Goal: Task Accomplishment & Management: Use online tool/utility

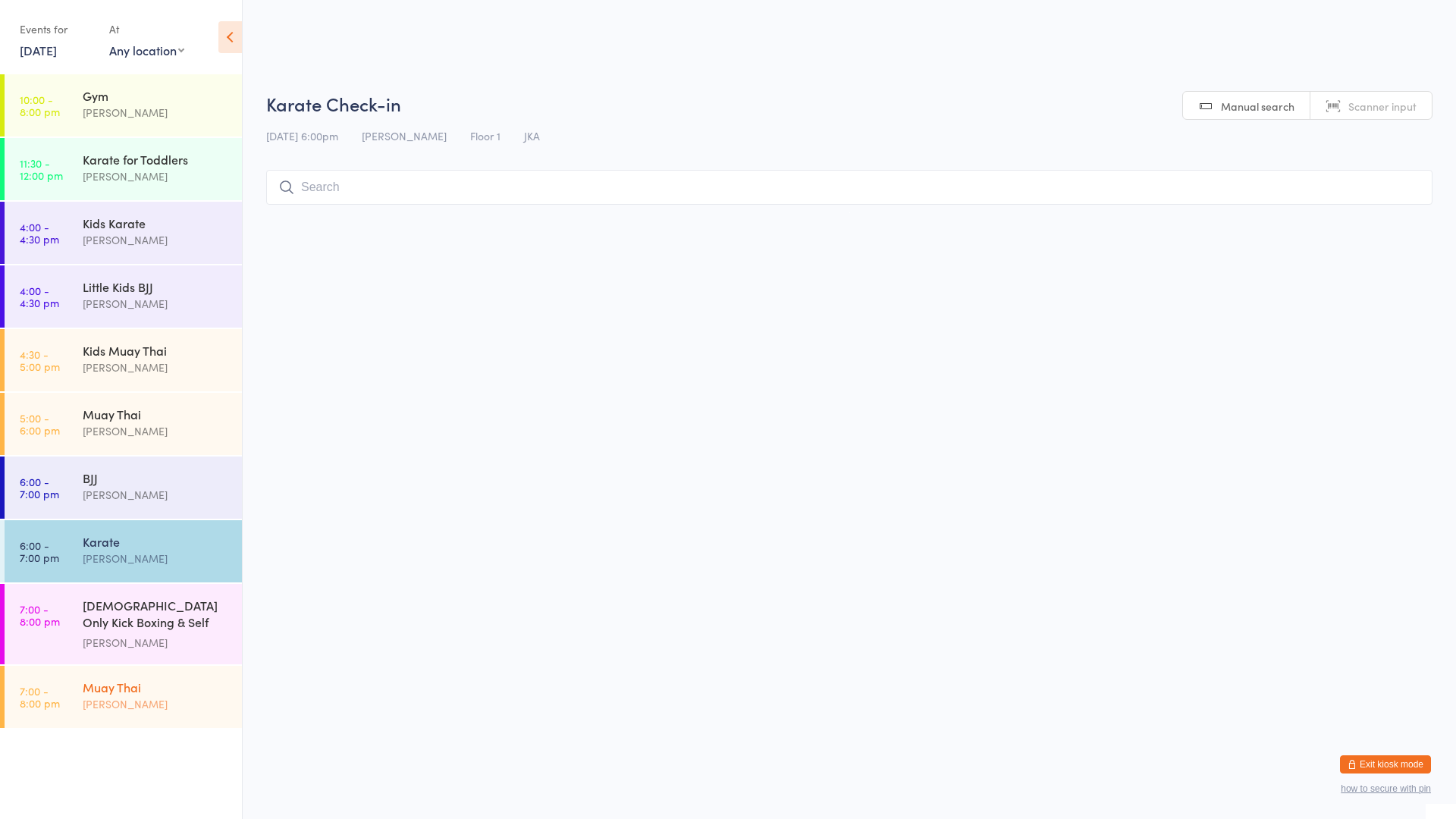
click at [133, 680] on div "Muay Thai" at bounding box center [156, 687] width 147 height 16
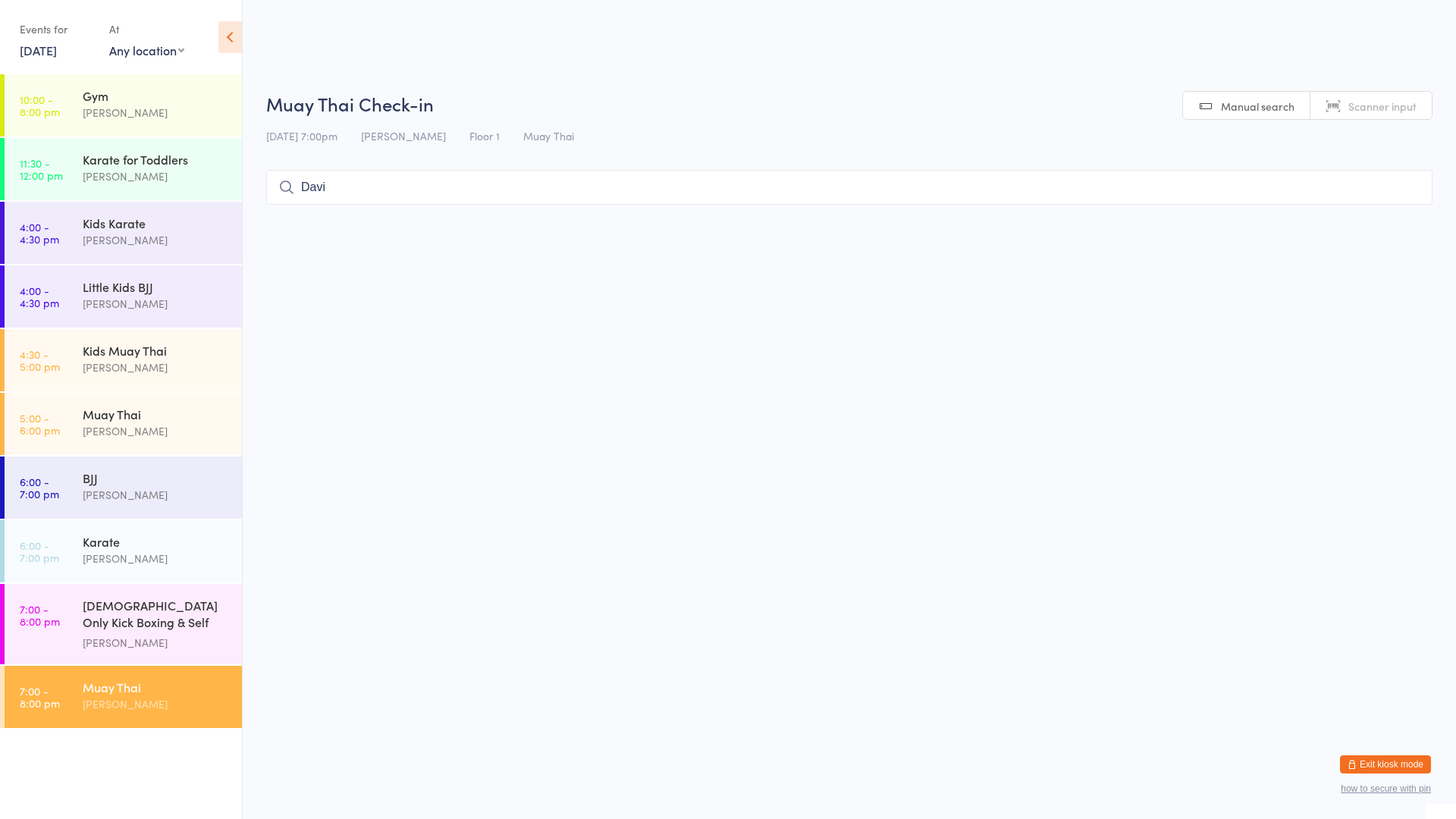
type input "Davi"
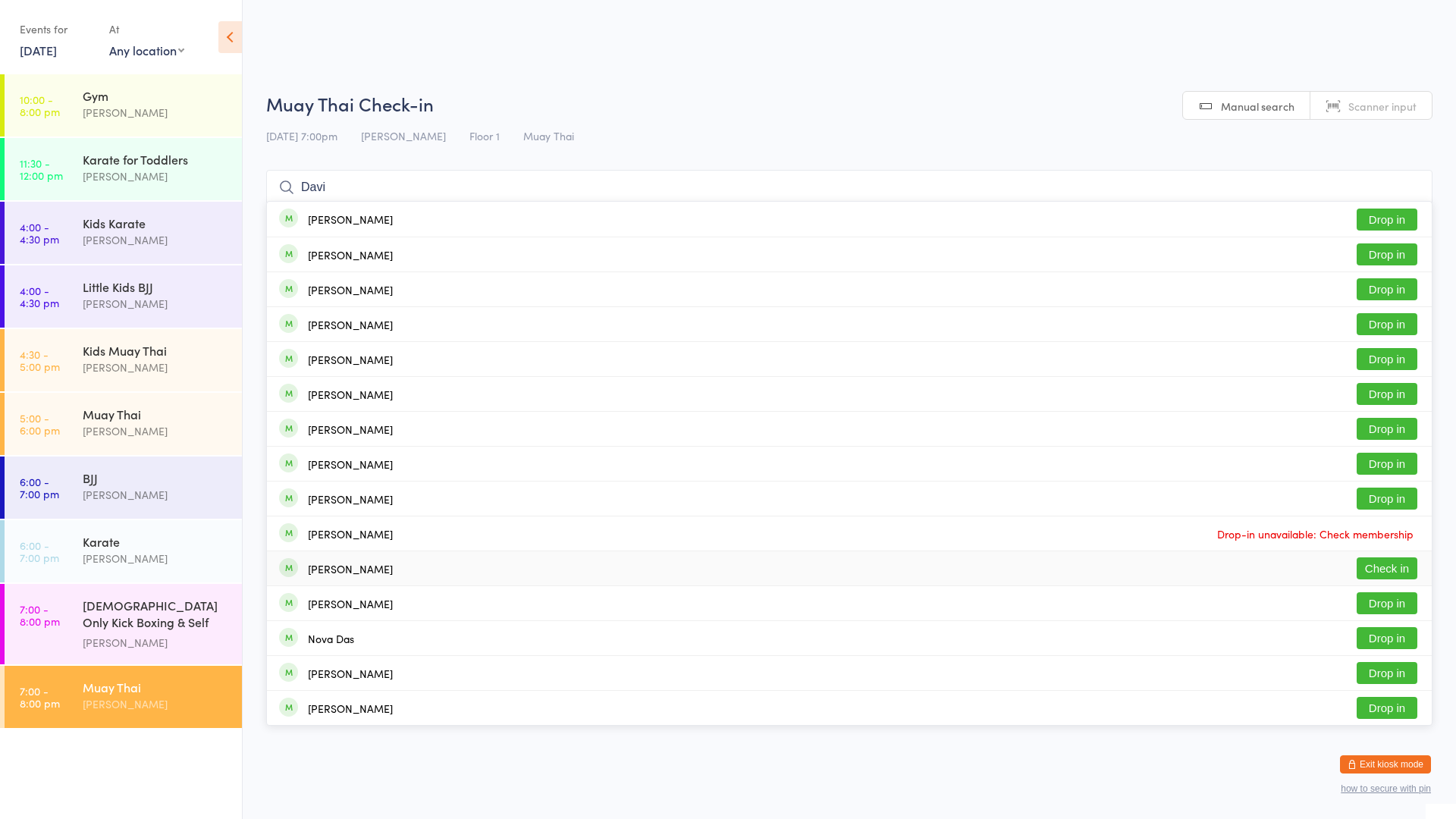
click at [1399, 563] on button "Check in" at bounding box center [1387, 568] width 61 height 22
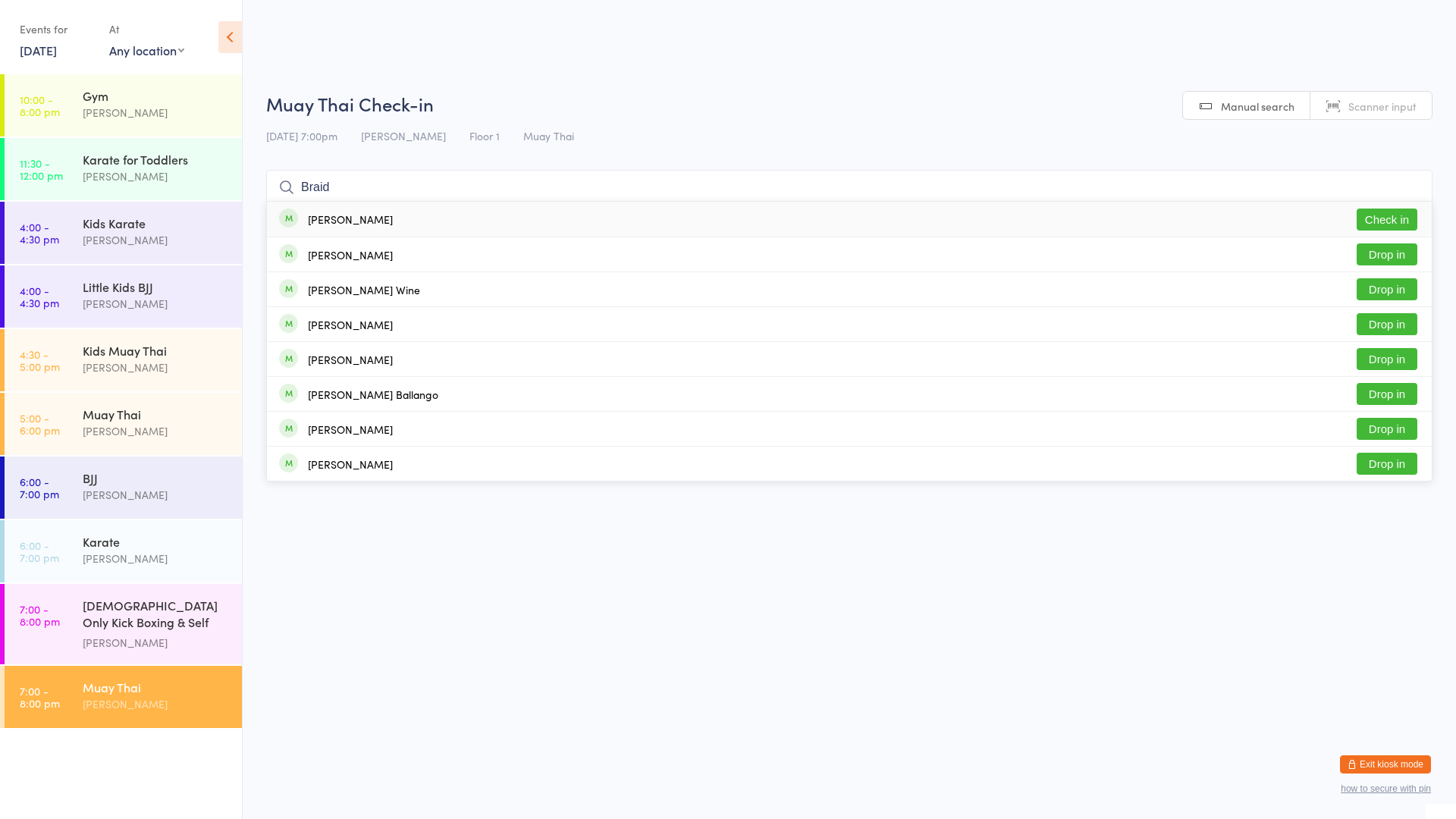
type input "Braid"
click at [1399, 217] on button "Check in" at bounding box center [1387, 219] width 61 height 22
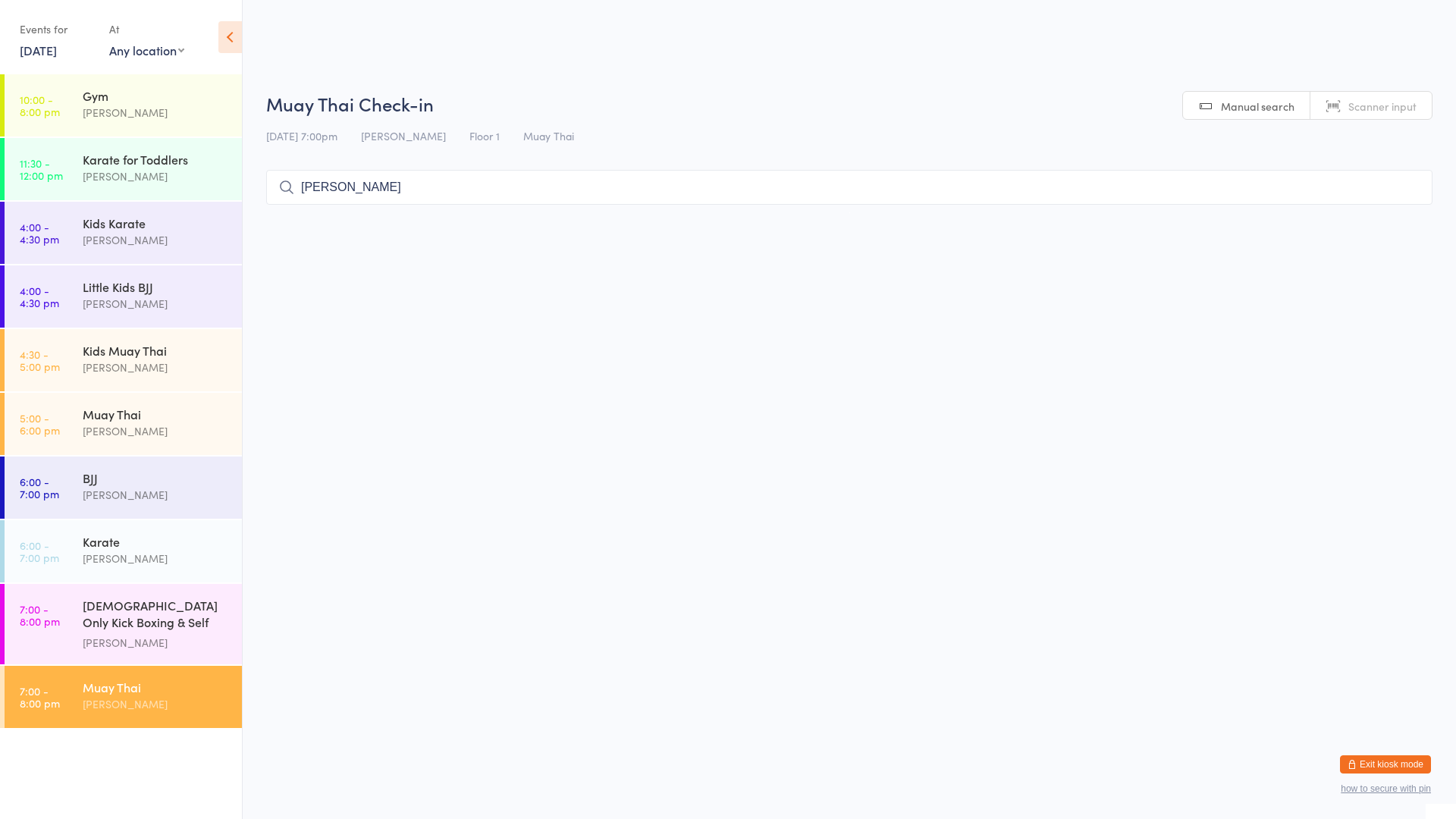
type input "I"
click at [835, 485] on html "You have now entered Kiosk Mode. Members will be able to check themselves in us…" at bounding box center [728, 409] width 1456 height 819
click at [120, 695] on div "[PERSON_NAME]" at bounding box center [156, 703] width 147 height 17
click at [446, 183] on input "search" at bounding box center [849, 187] width 1167 height 35
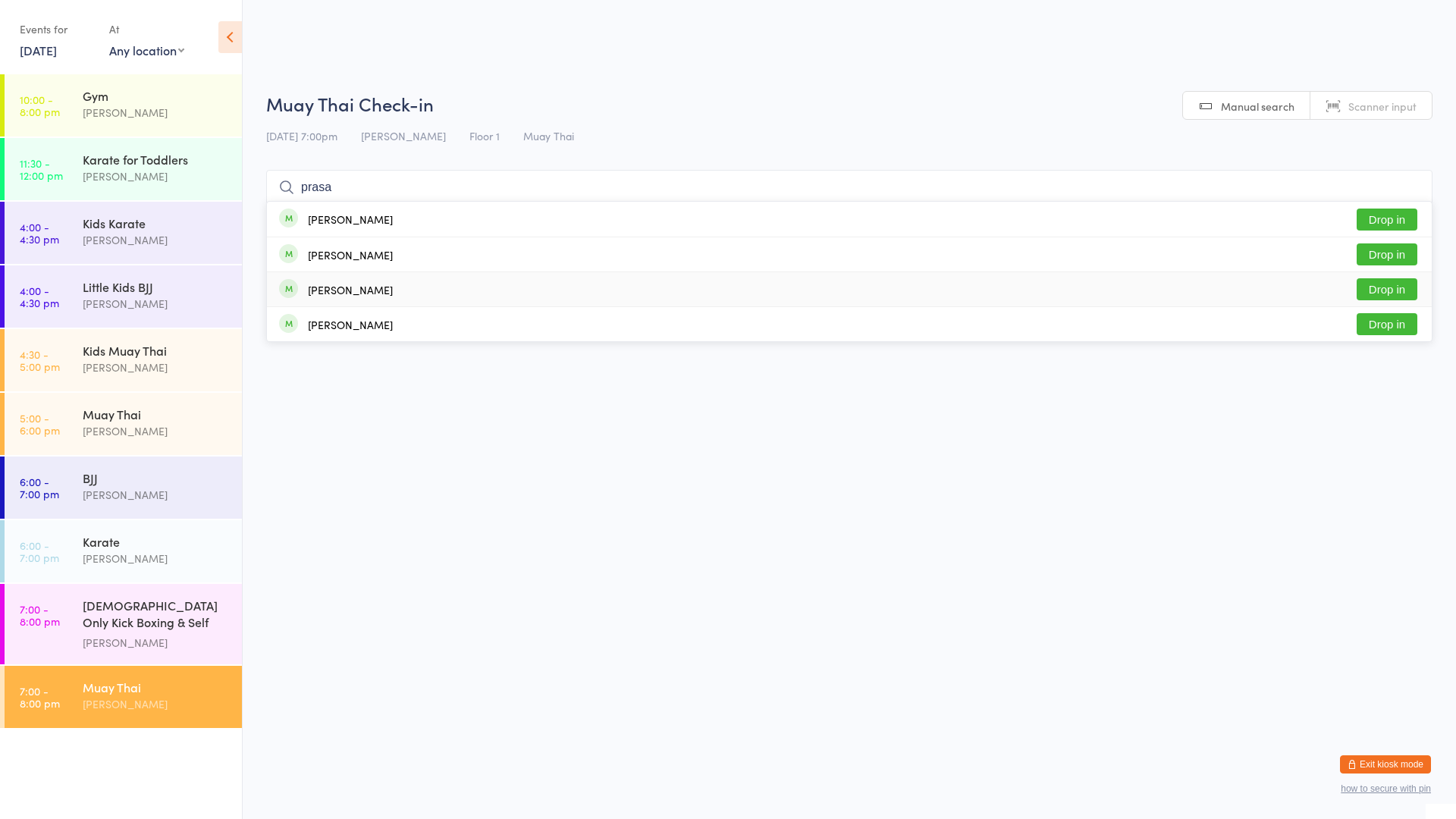
type input "prasa"
click at [1371, 294] on button "Drop in" at bounding box center [1387, 289] width 61 height 22
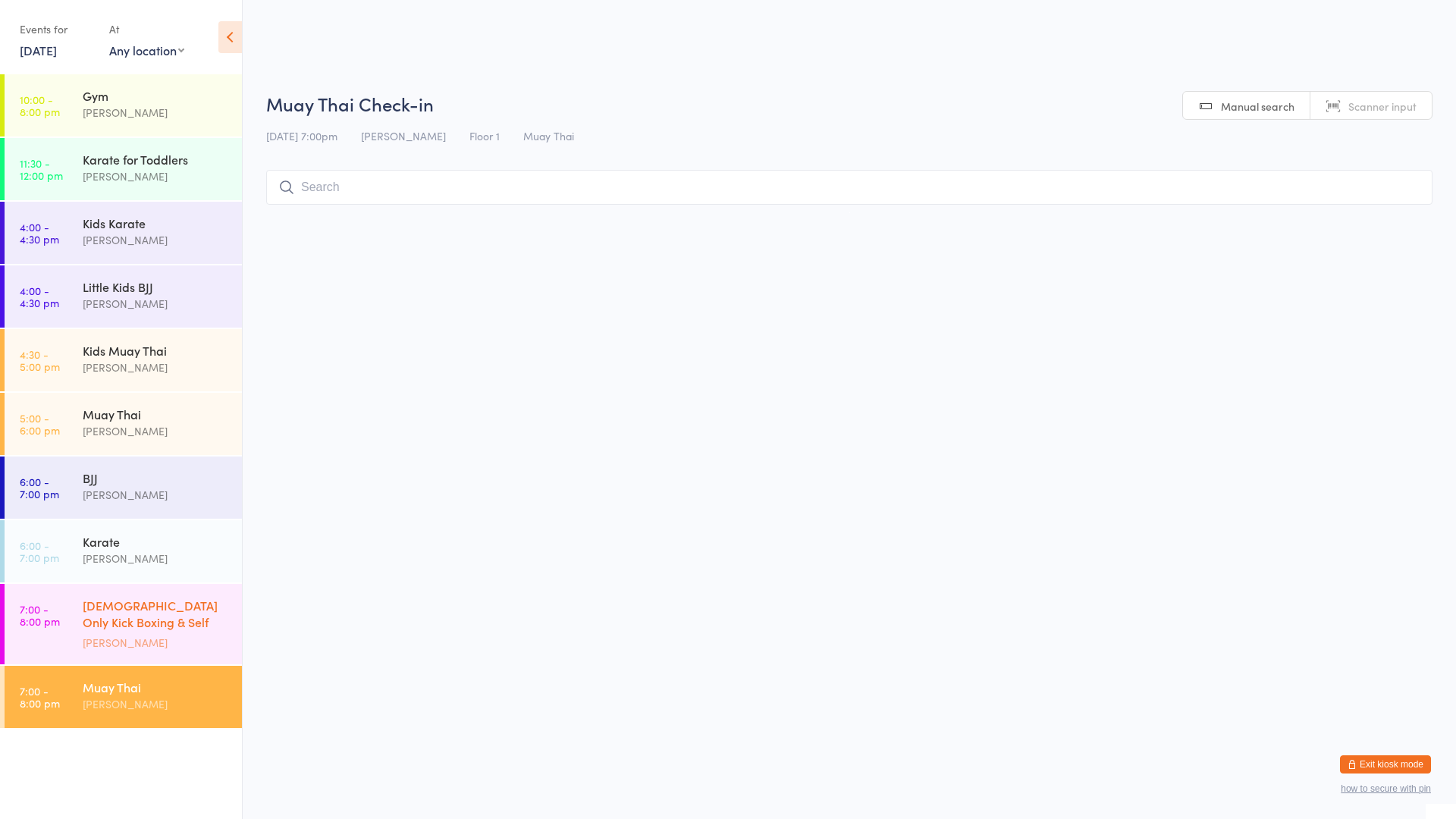
drag, startPoint x: 184, startPoint y: 636, endPoint x: 455, endPoint y: 582, distance: 276.3
click at [185, 636] on div "[PERSON_NAME]" at bounding box center [156, 642] width 147 height 17
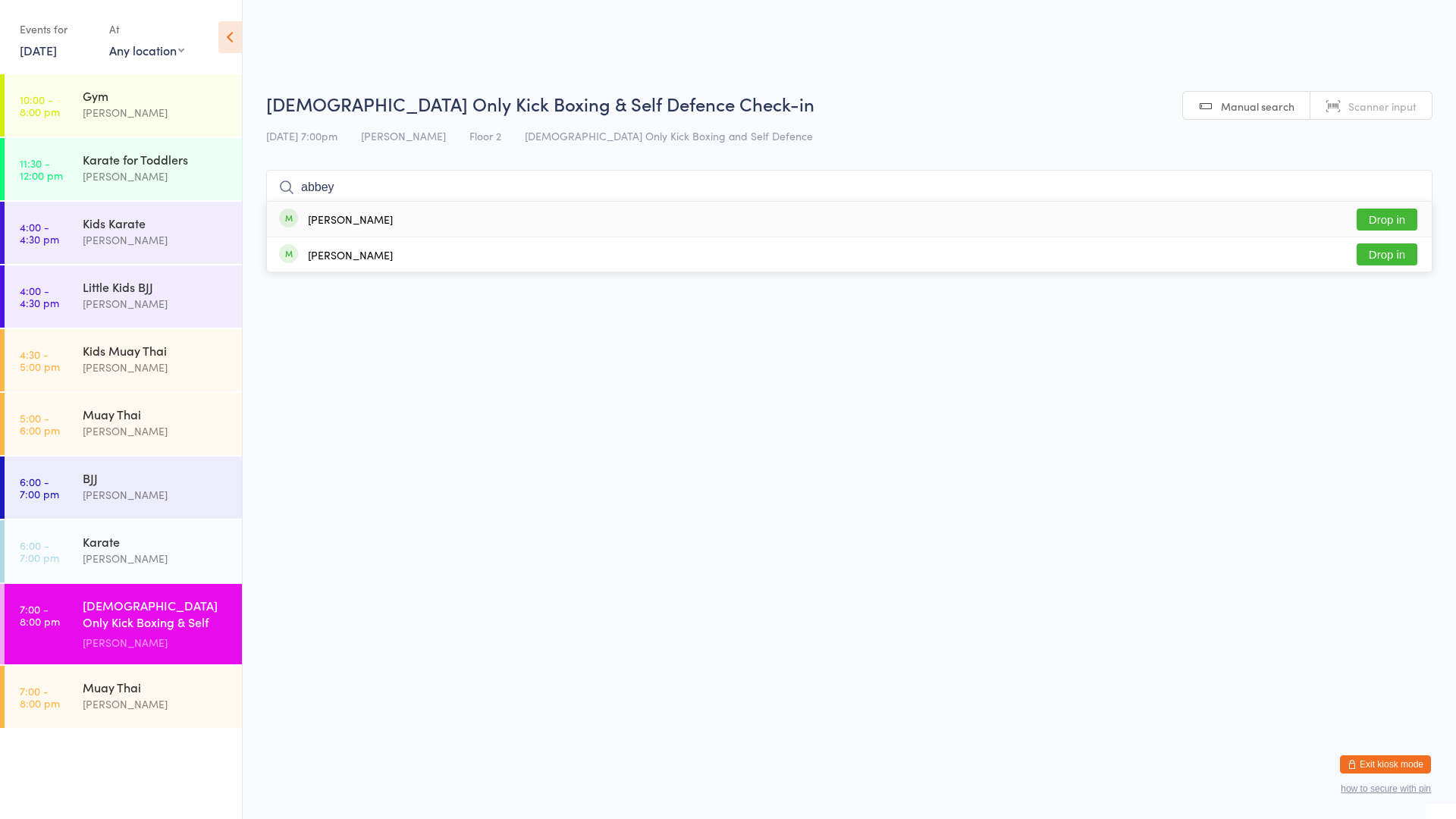
type input "abbey"
click at [422, 224] on div "[PERSON_NAME] Drop in" at bounding box center [849, 219] width 1165 height 35
click at [107, 695] on div "[PERSON_NAME]" at bounding box center [156, 703] width 147 height 17
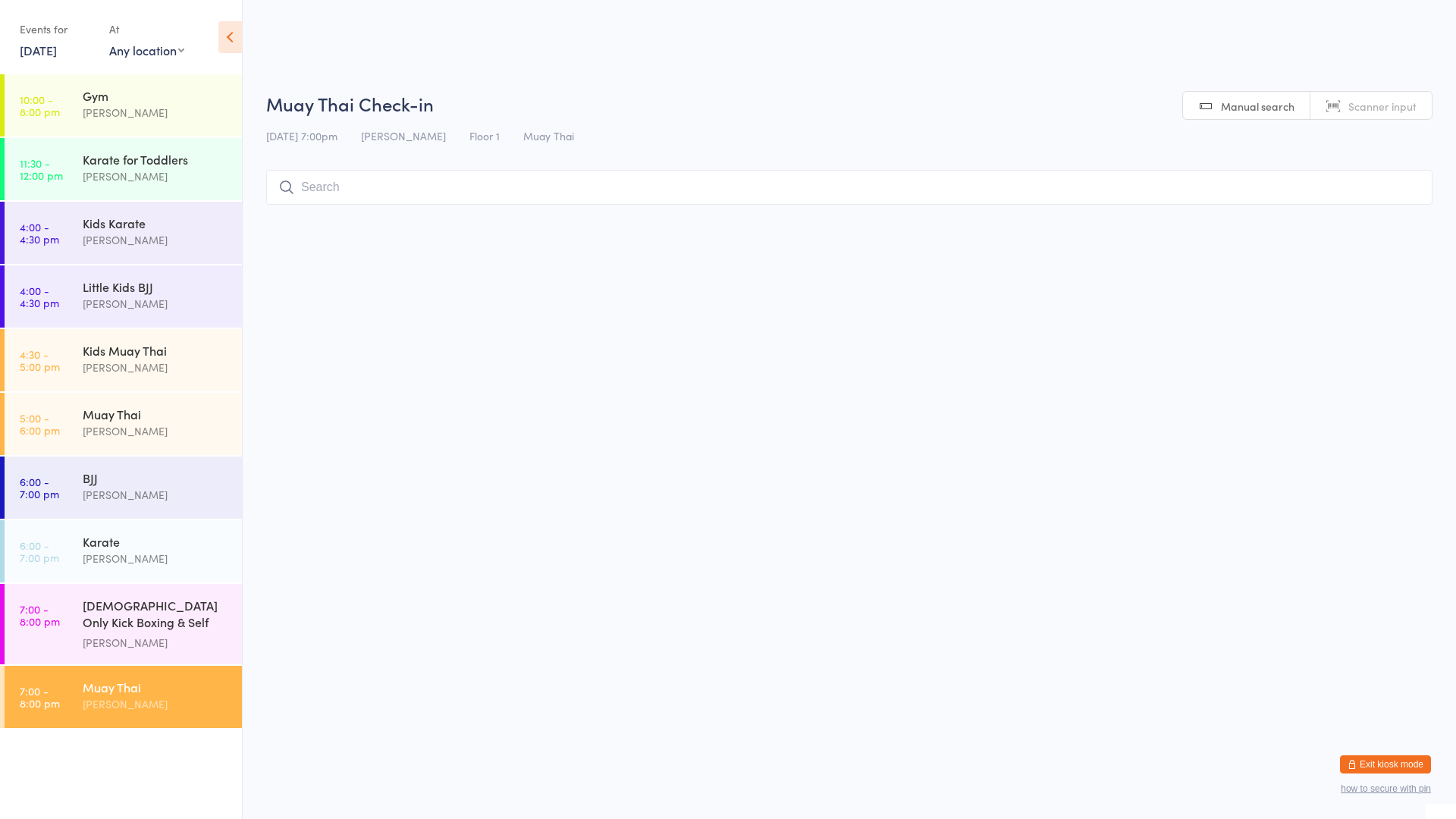
click at [351, 190] on input "search" at bounding box center [849, 187] width 1167 height 35
type input "[PERSON_NAME]"
click at [1384, 218] on button "Drop in" at bounding box center [1387, 219] width 61 height 22
click at [108, 708] on div "[PERSON_NAME]" at bounding box center [156, 703] width 147 height 17
click at [359, 184] on input "search" at bounding box center [849, 187] width 1167 height 35
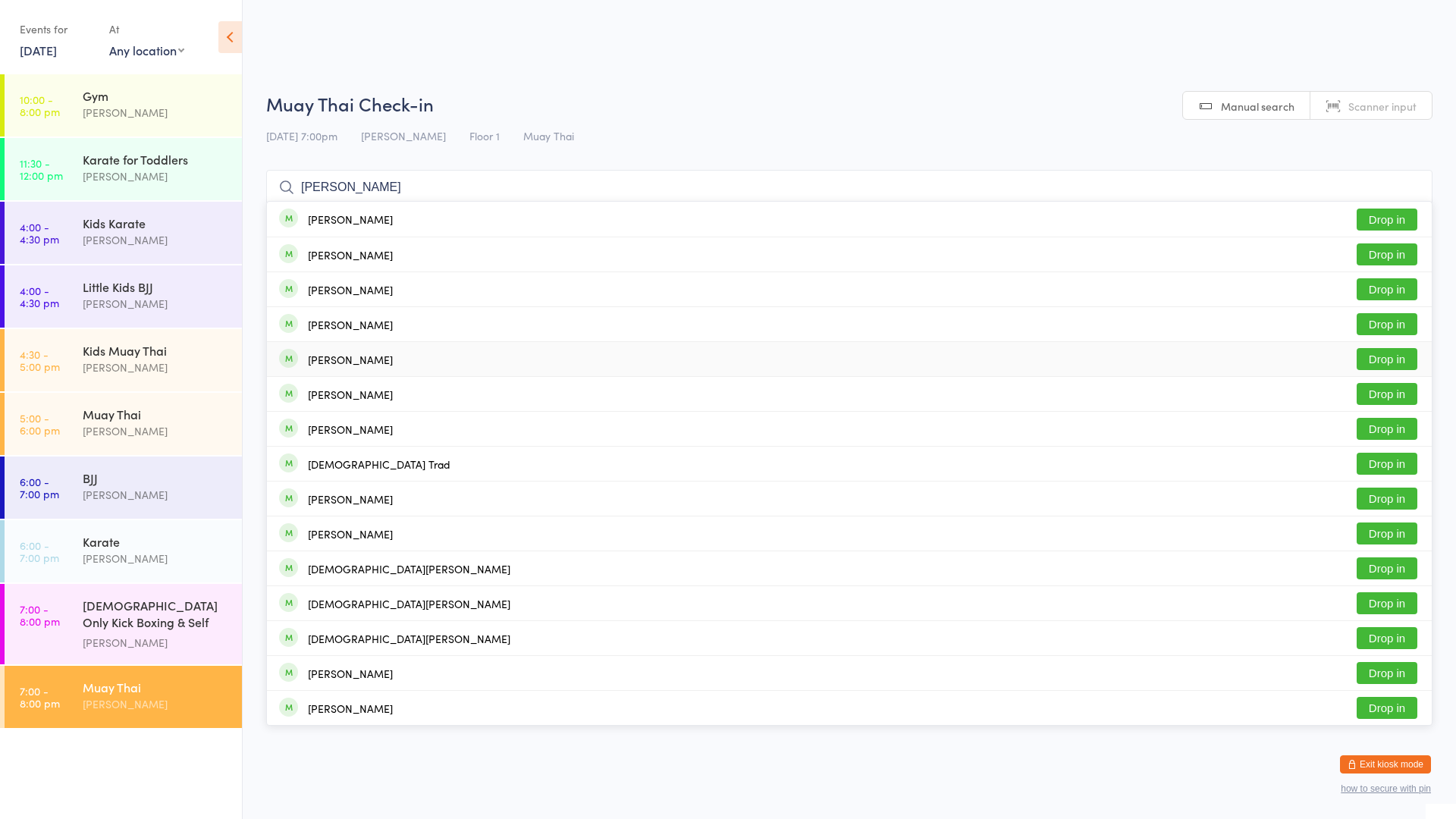
type input "[PERSON_NAME]"
click at [1376, 360] on button "Drop in" at bounding box center [1387, 359] width 61 height 22
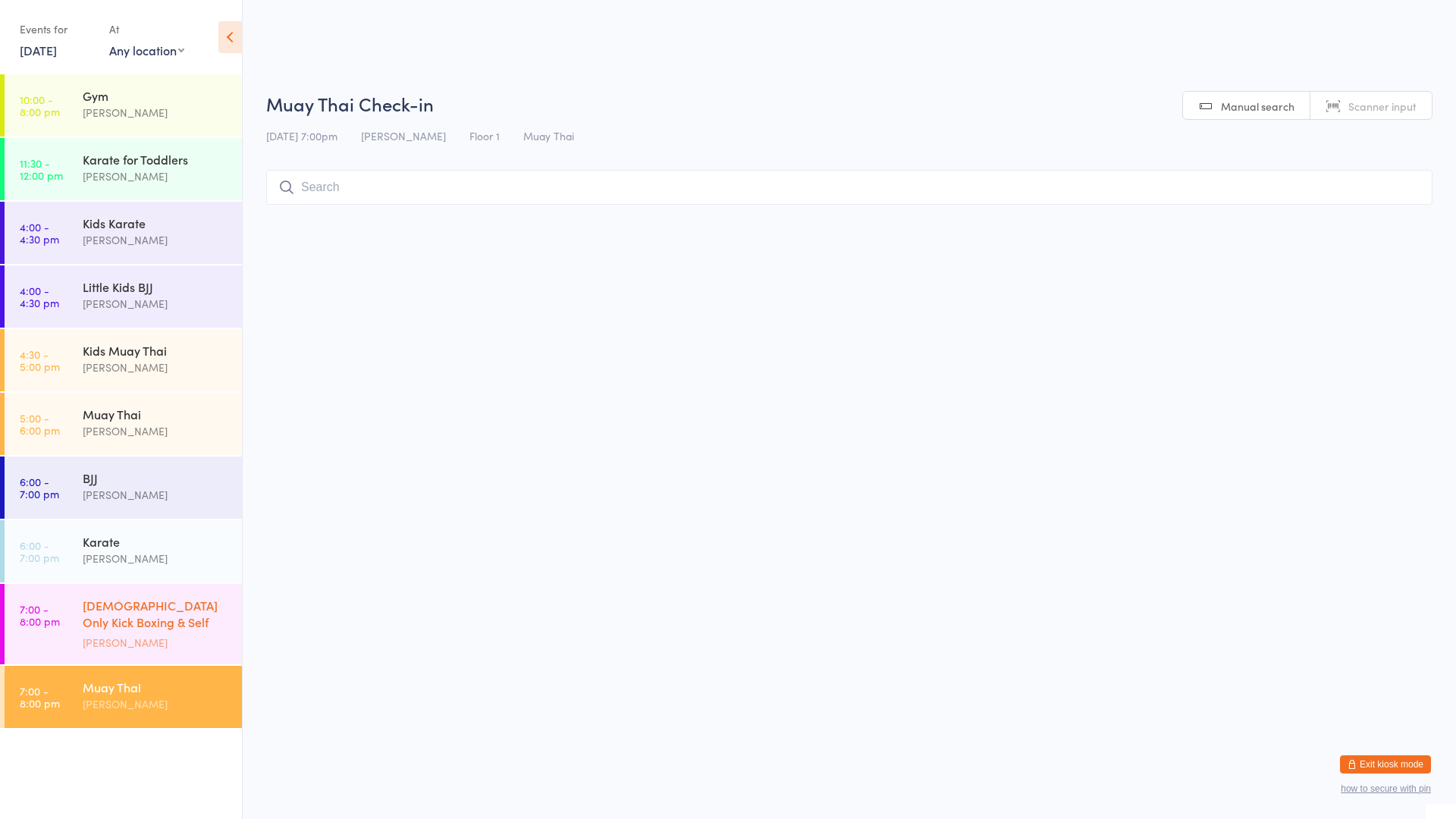
drag, startPoint x: 125, startPoint y: 630, endPoint x: 111, endPoint y: 622, distance: 16.1
click at [126, 630] on div "[DEMOGRAPHIC_DATA] Only Kick Boxing & Self Defence" at bounding box center [156, 615] width 147 height 37
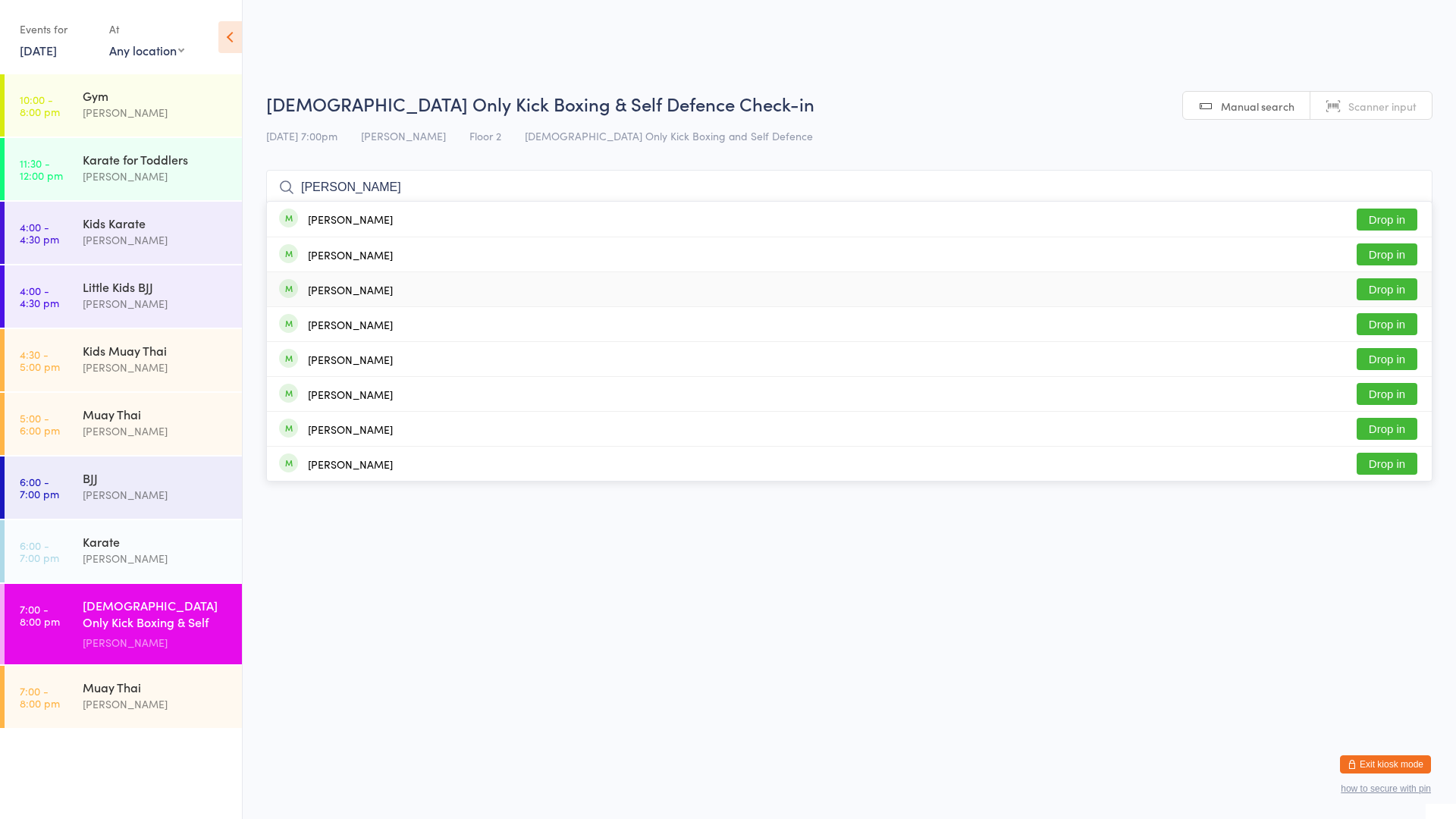
type input "[PERSON_NAME]"
click at [1399, 287] on button "Drop in" at bounding box center [1387, 289] width 61 height 22
type input "shania"
click at [1374, 217] on button "Drop in" at bounding box center [1387, 219] width 61 height 22
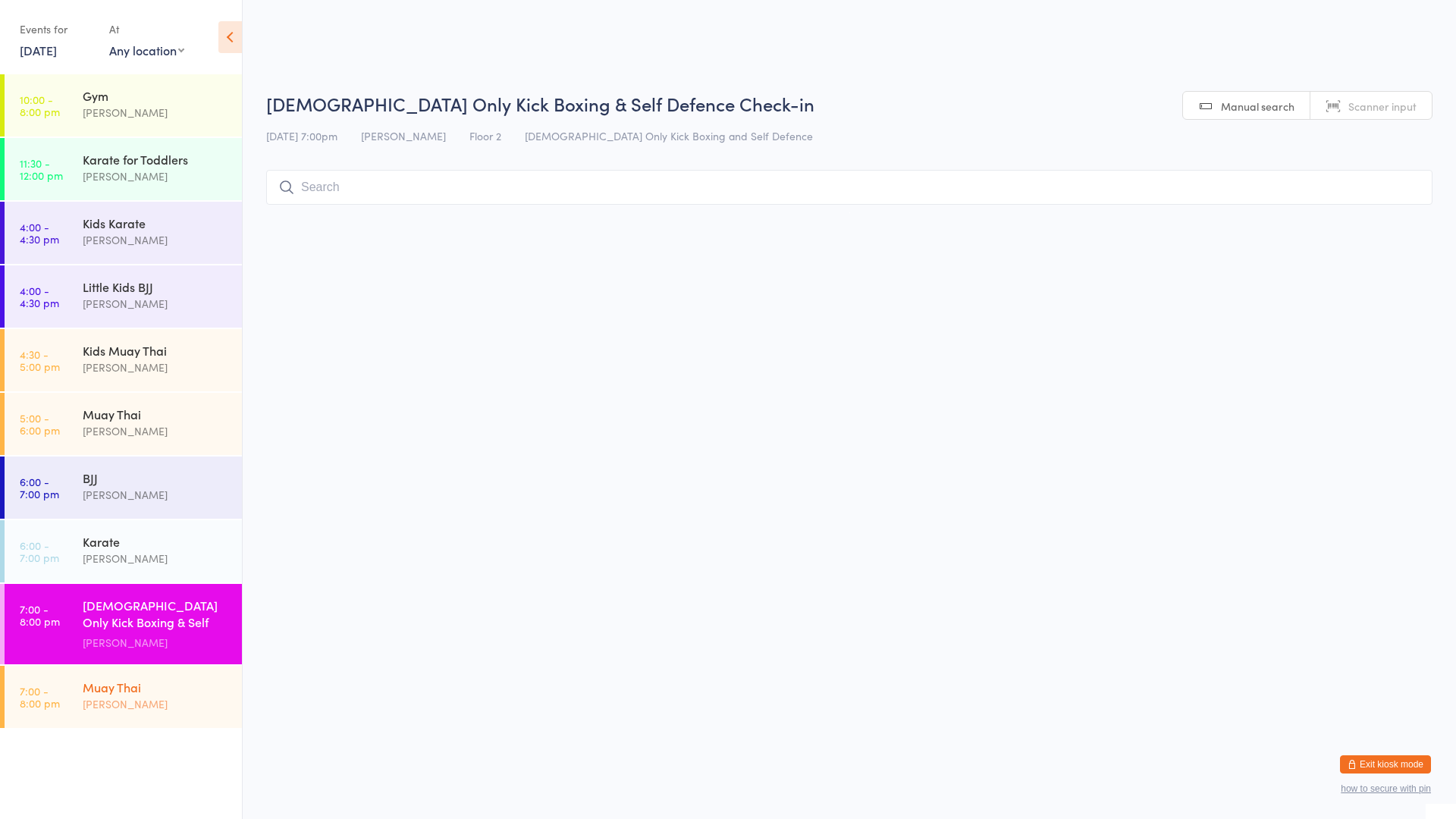
click at [206, 686] on div "Muay Thai" at bounding box center [156, 687] width 147 height 16
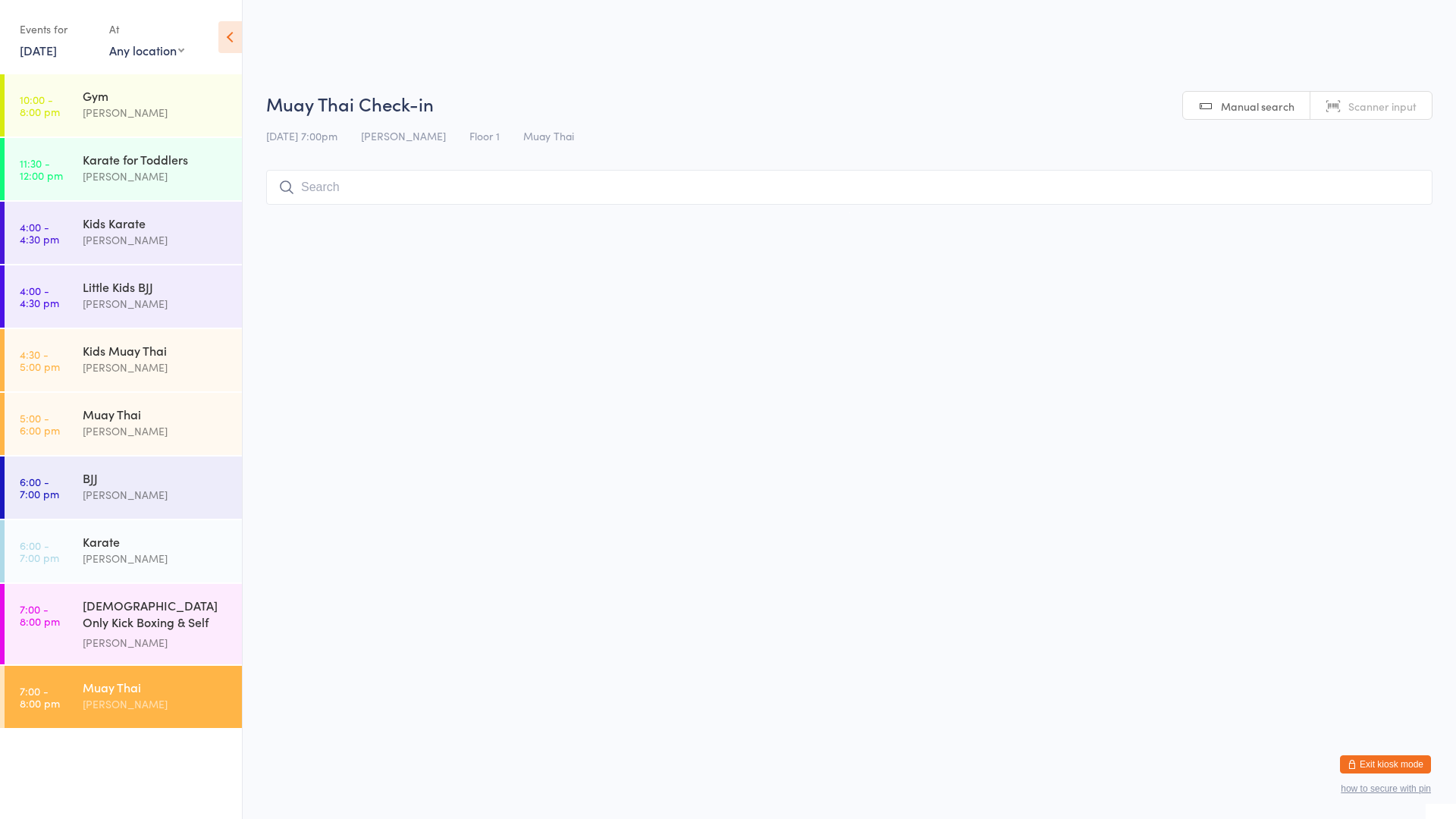
click at [444, 185] on input "search" at bounding box center [849, 187] width 1167 height 35
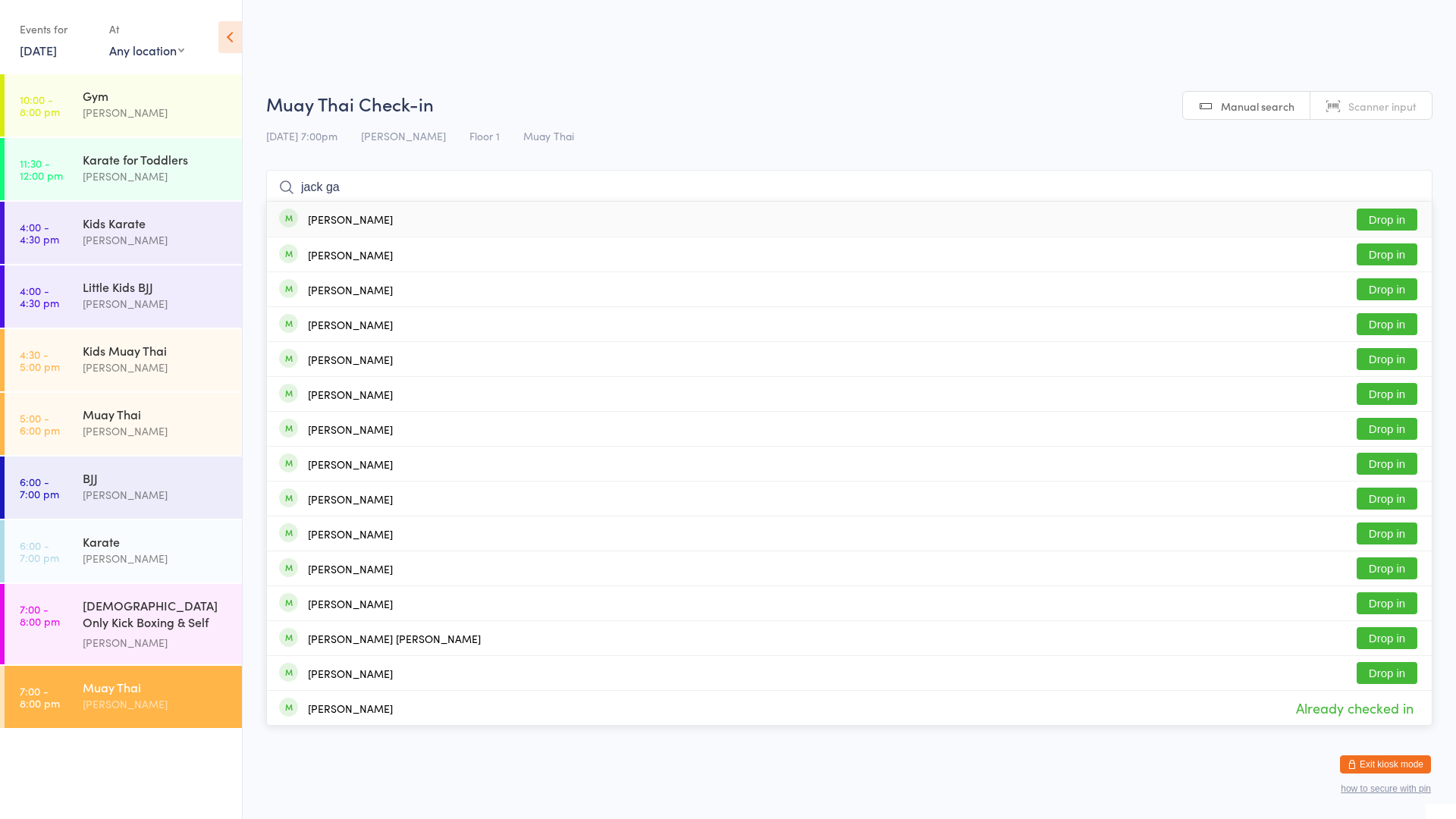
type input "jack ga"
click at [1396, 217] on button "Drop in" at bounding box center [1387, 219] width 61 height 22
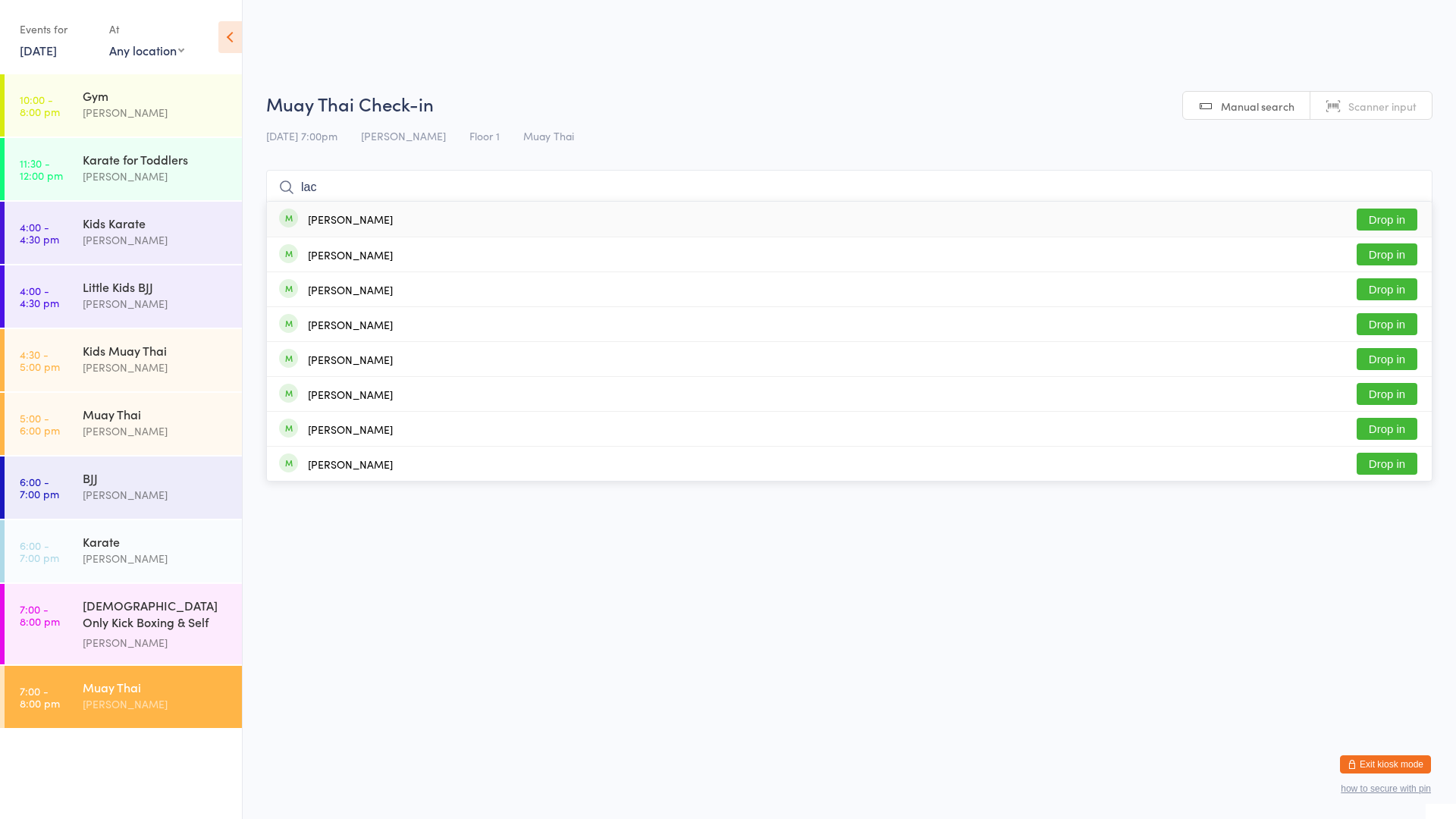
type input "lac"
click at [1381, 224] on button "Drop in" at bounding box center [1387, 219] width 61 height 22
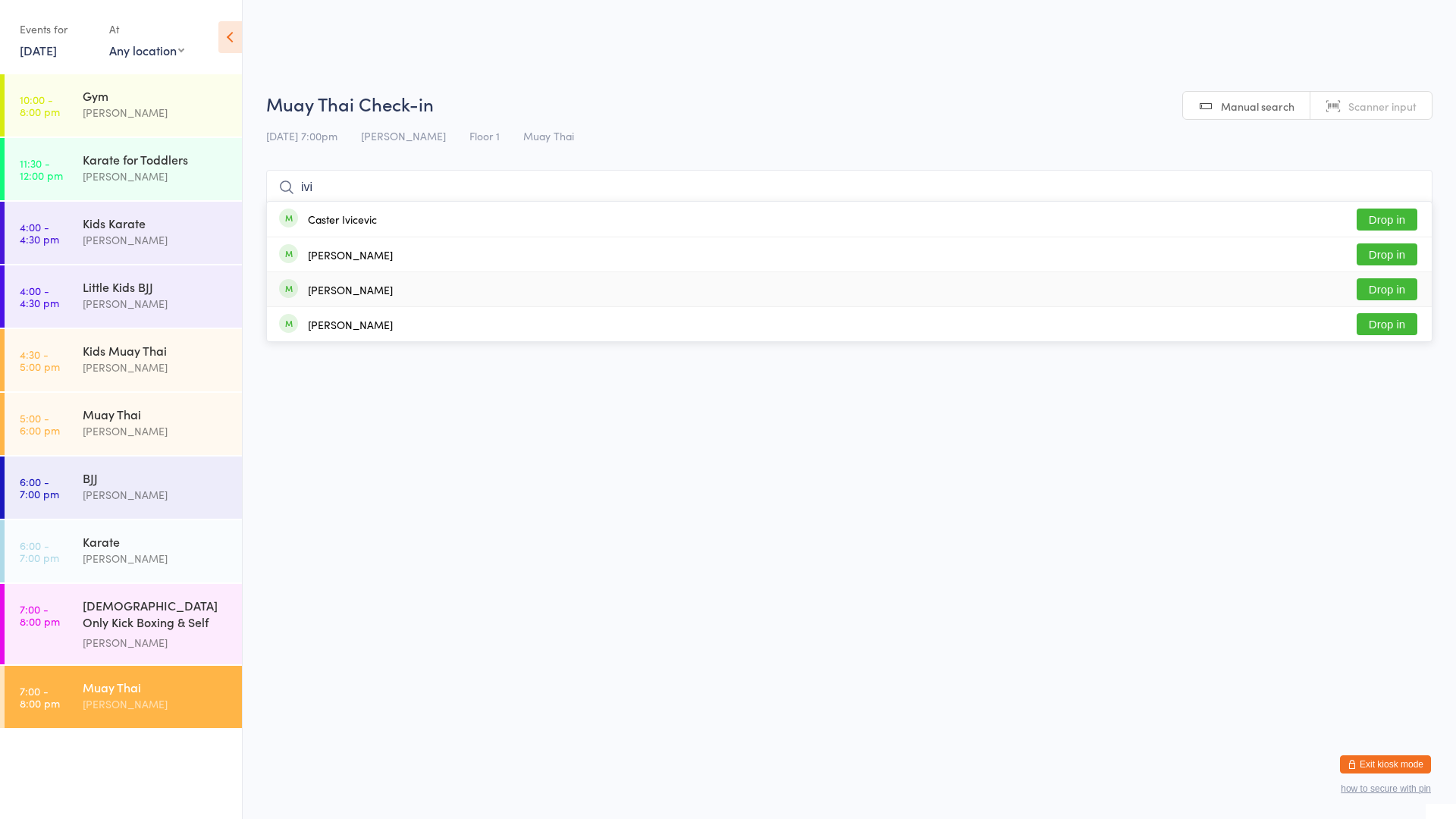
type input "ivi"
click at [1376, 285] on button "Drop in" at bounding box center [1387, 289] width 61 height 22
type input "ivi"
click at [1390, 248] on button "Drop in" at bounding box center [1387, 254] width 61 height 22
type input "ivi"
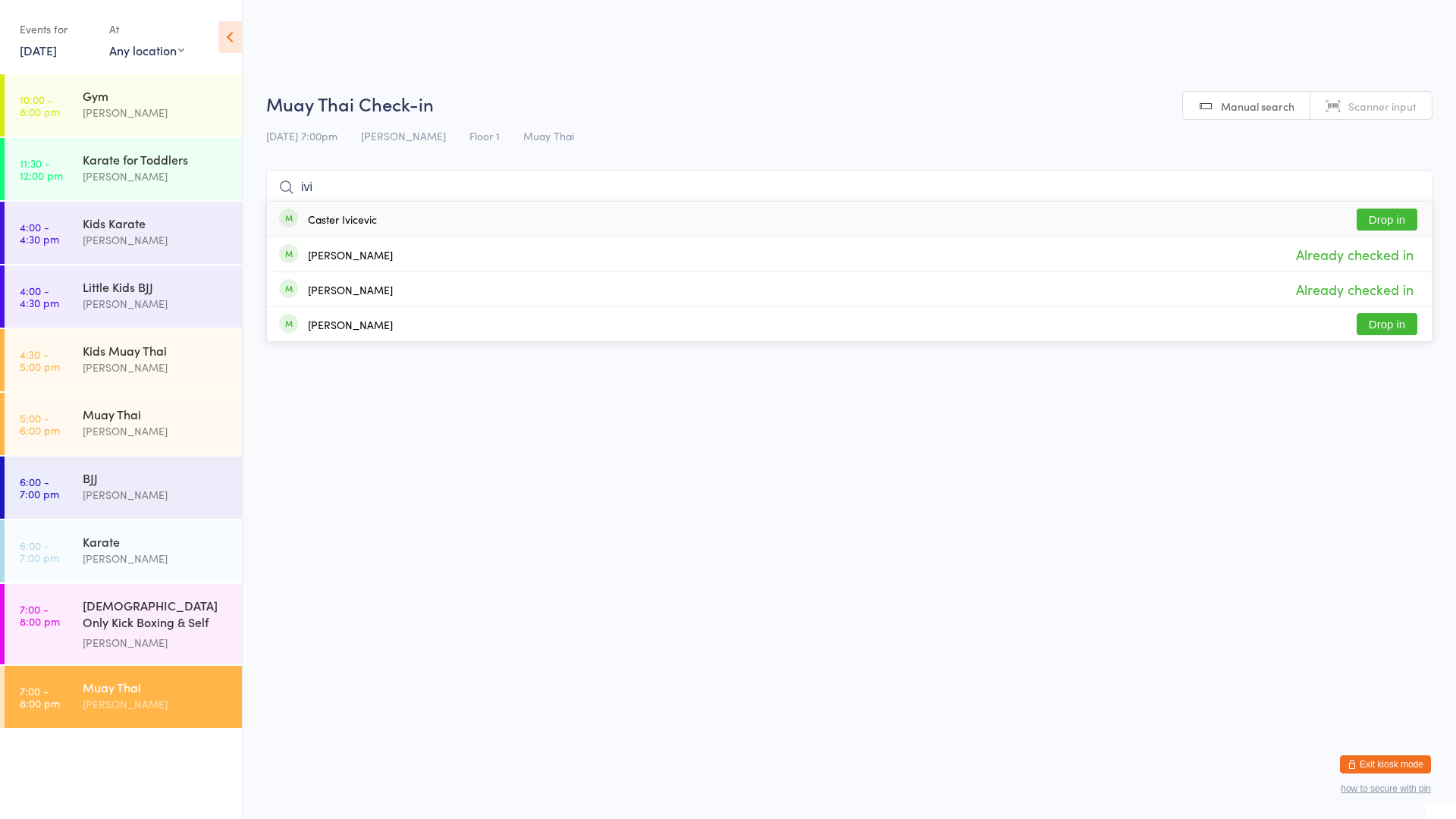
click at [1387, 213] on button "Drop in" at bounding box center [1387, 219] width 61 height 22
type input "ivi"
click at [465, 523] on html "You have now entered Kiosk Mode. Members will be able to check themselves in us…" at bounding box center [728, 409] width 1456 height 819
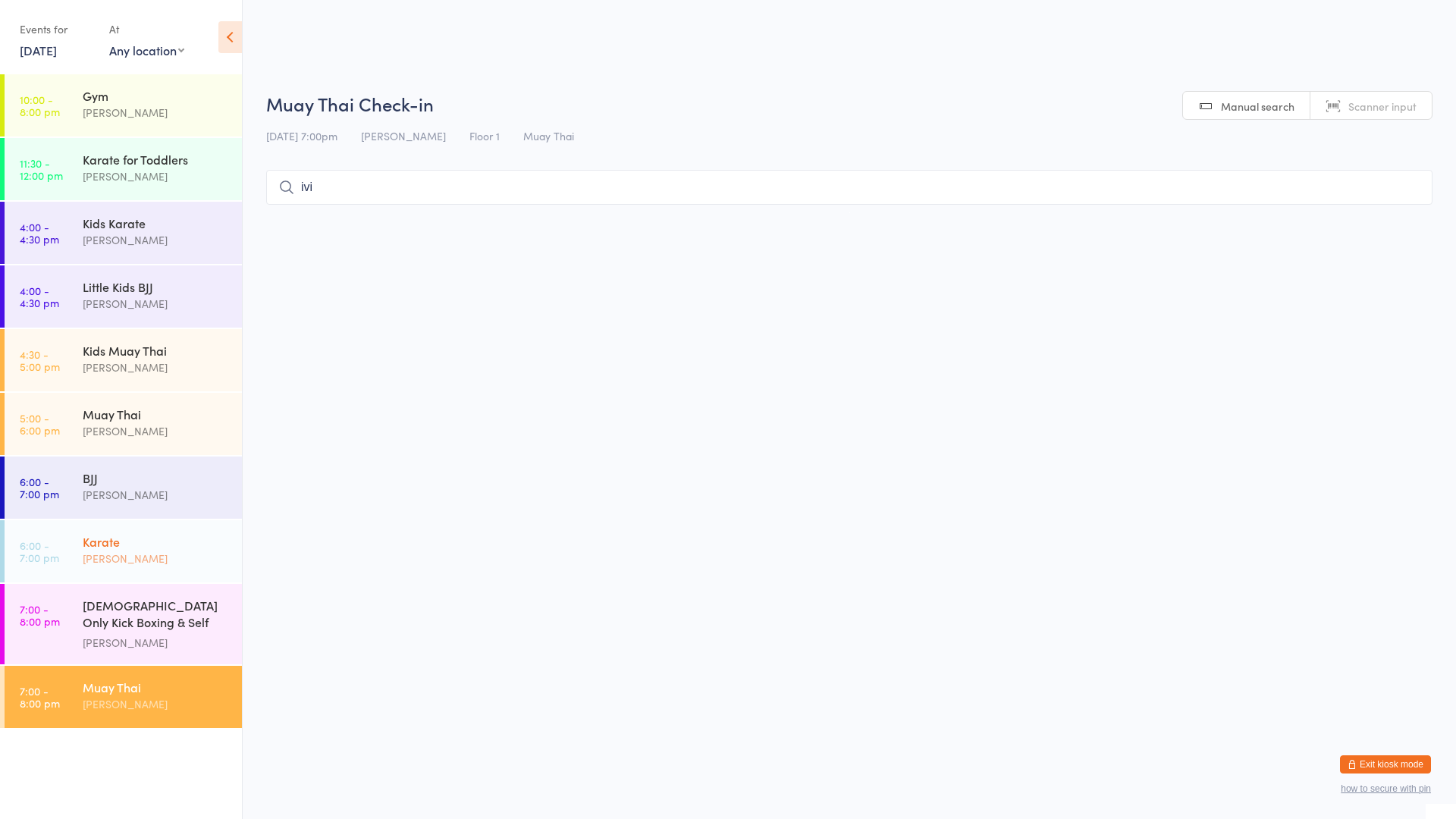
click at [86, 558] on div "[PERSON_NAME]" at bounding box center [156, 558] width 147 height 17
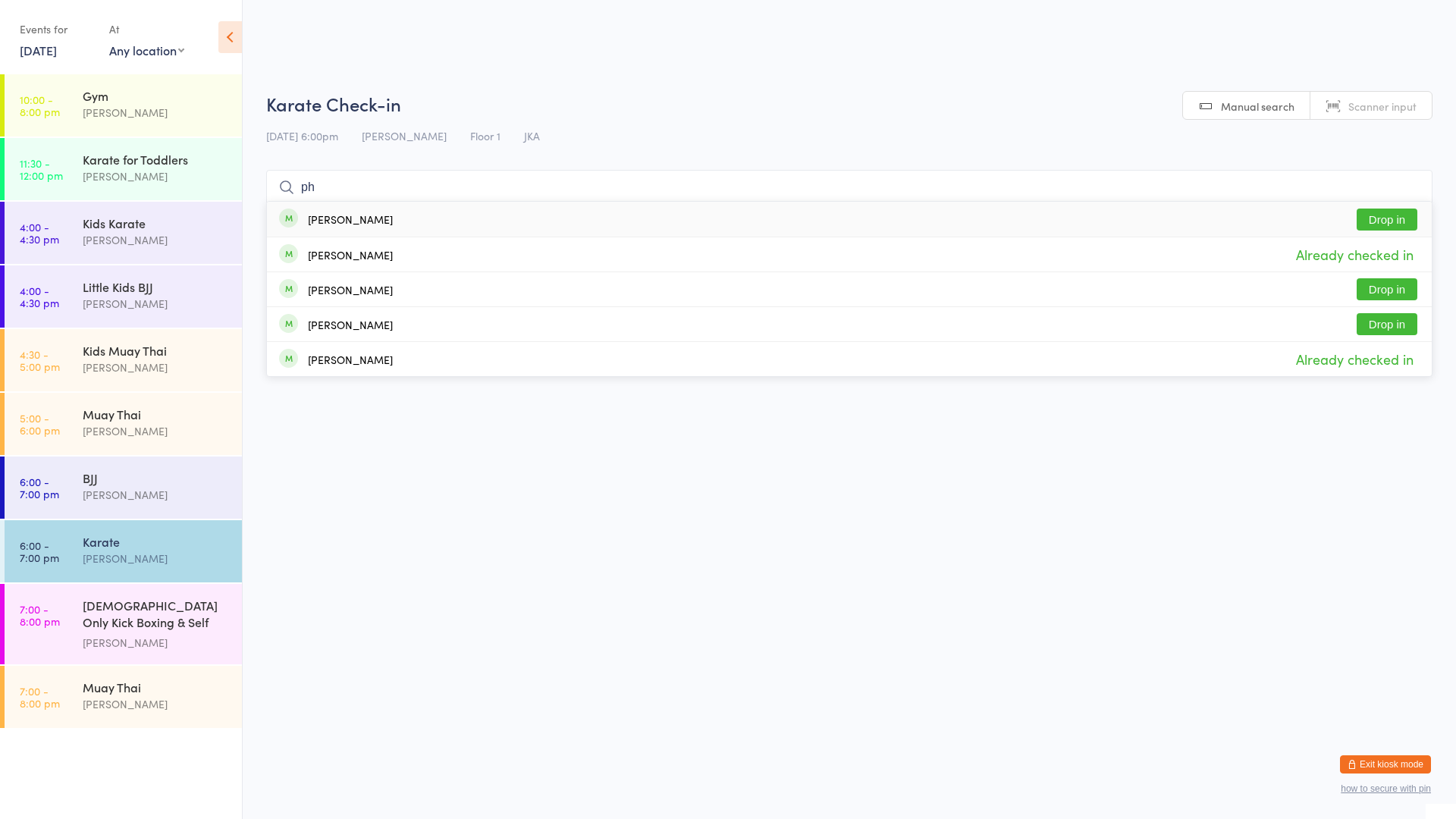
type input "p"
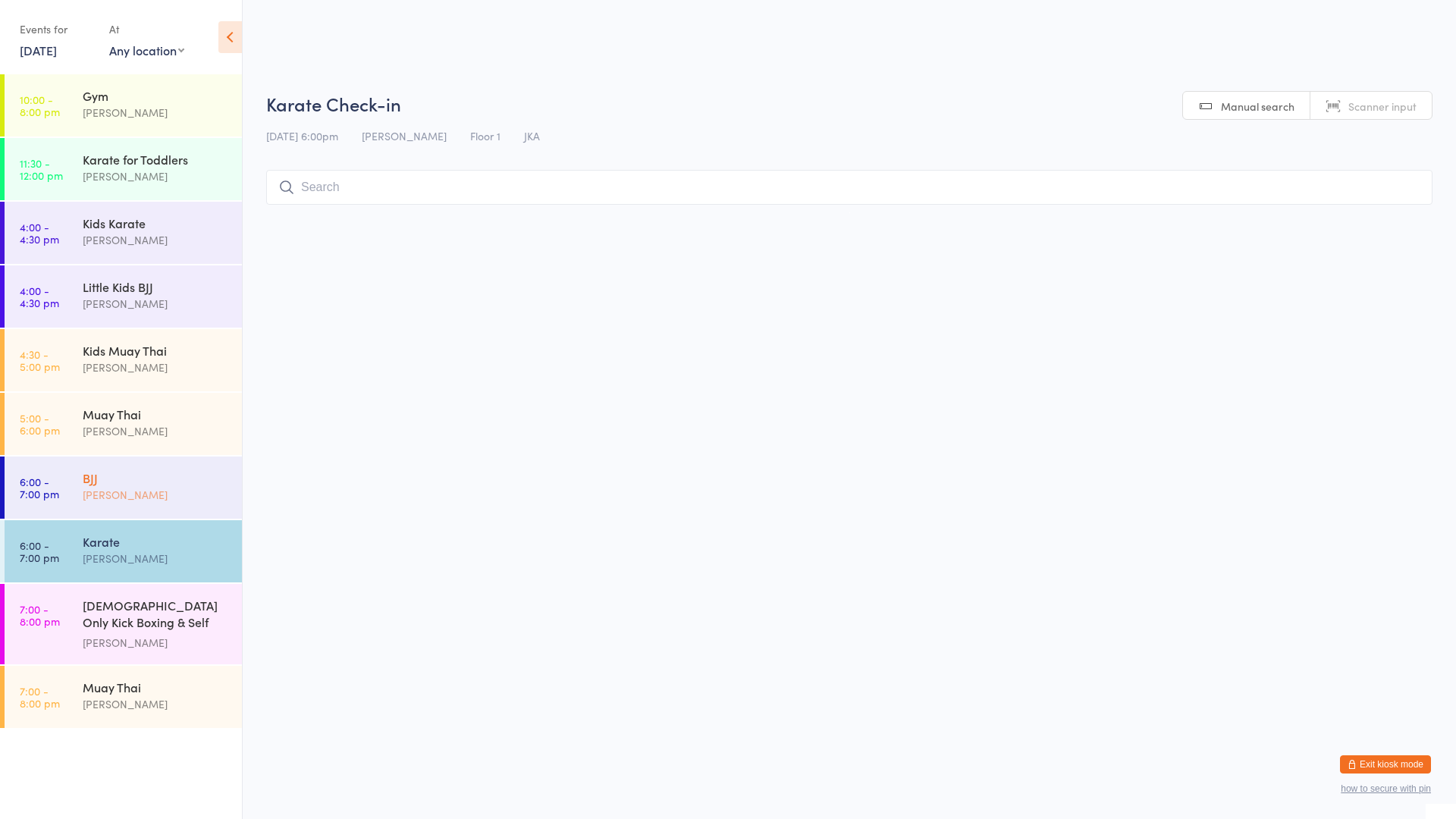
click at [66, 503] on link "6:00 - 7:00 pm BJJ [PERSON_NAME]" at bounding box center [124, 488] width 238 height 62
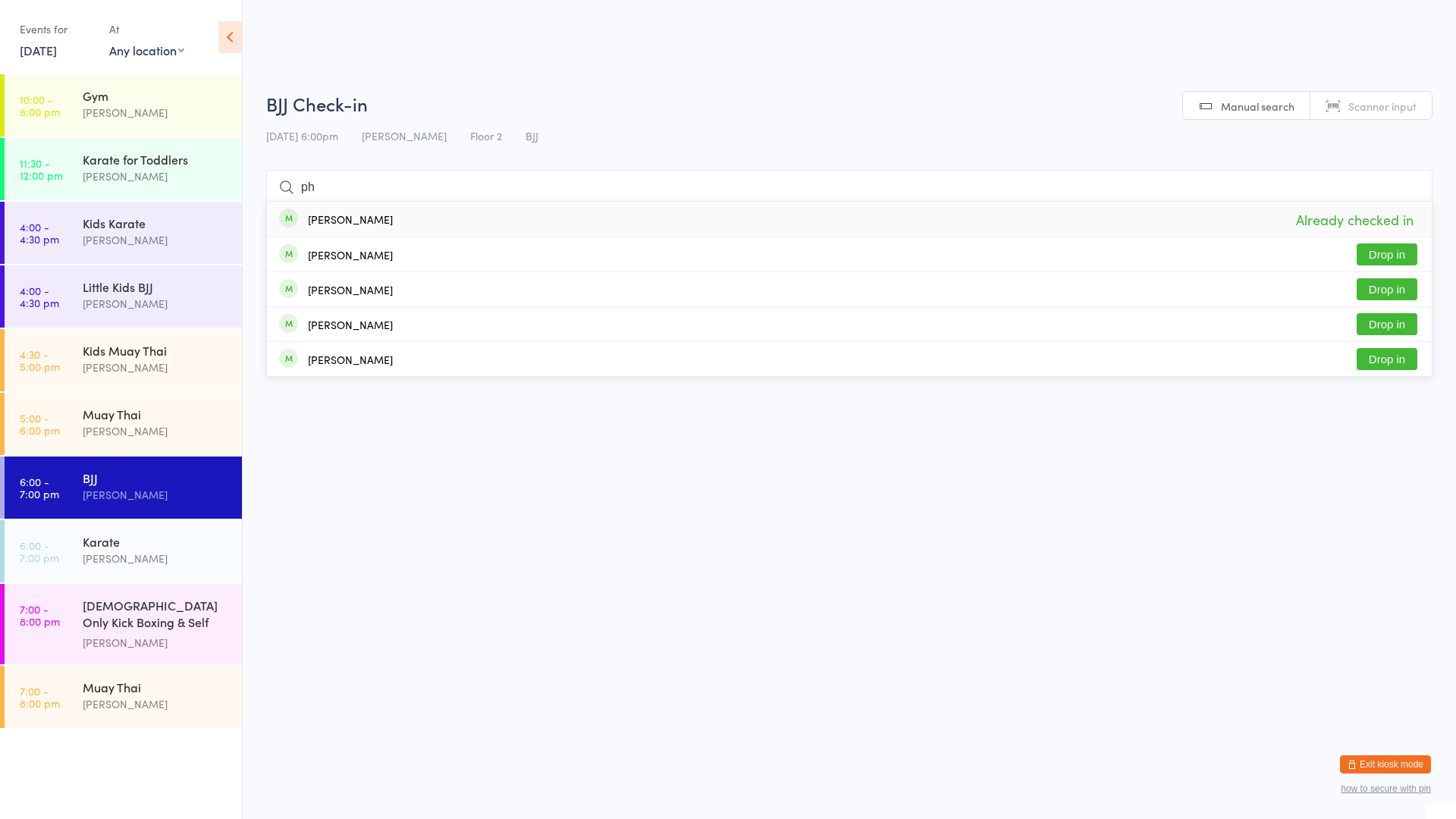
type input "p"
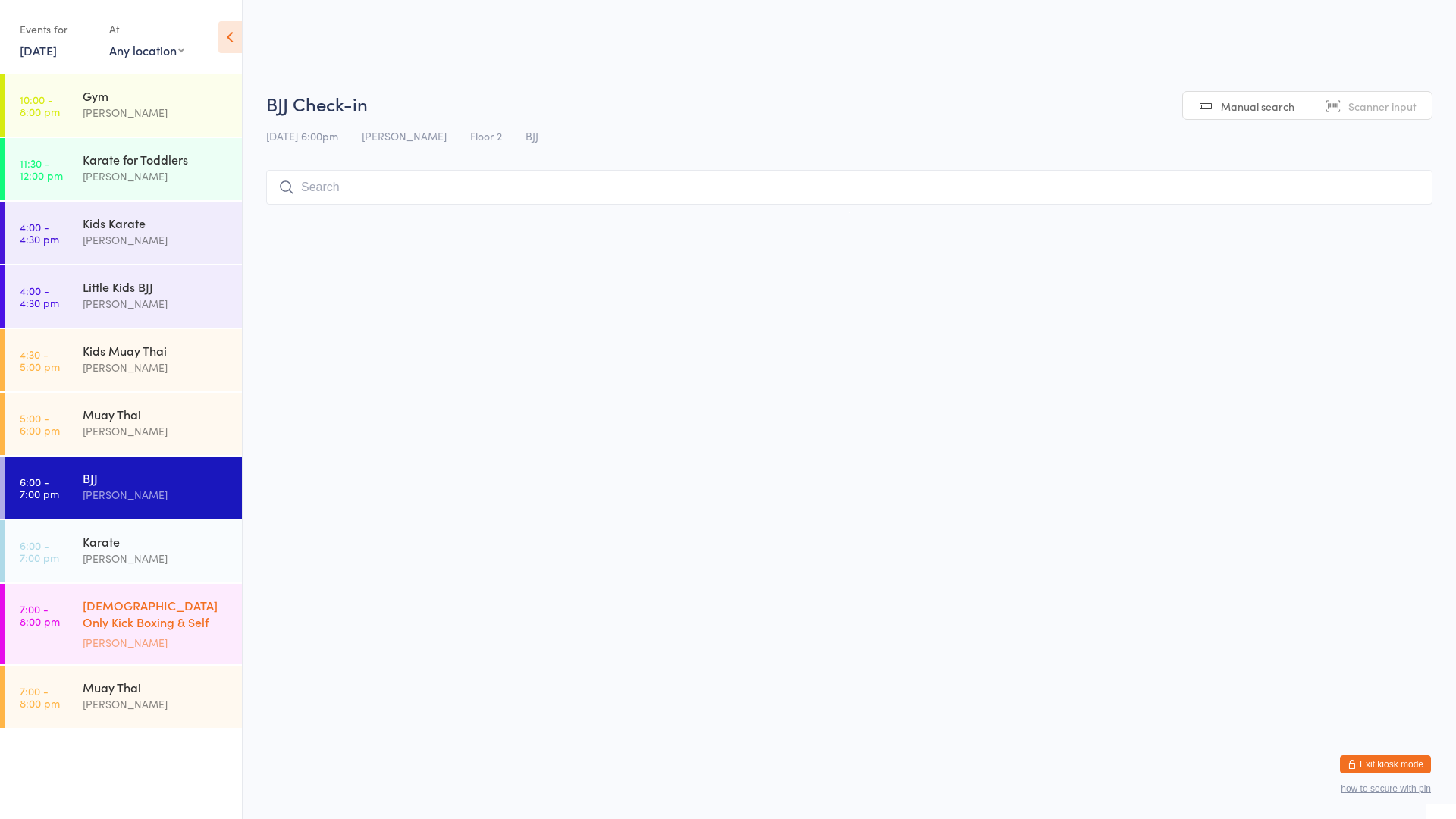
drag, startPoint x: 92, startPoint y: 636, endPoint x: 100, endPoint y: 648, distance: 14.4
click at [92, 638] on div "[PERSON_NAME]" at bounding box center [156, 642] width 147 height 17
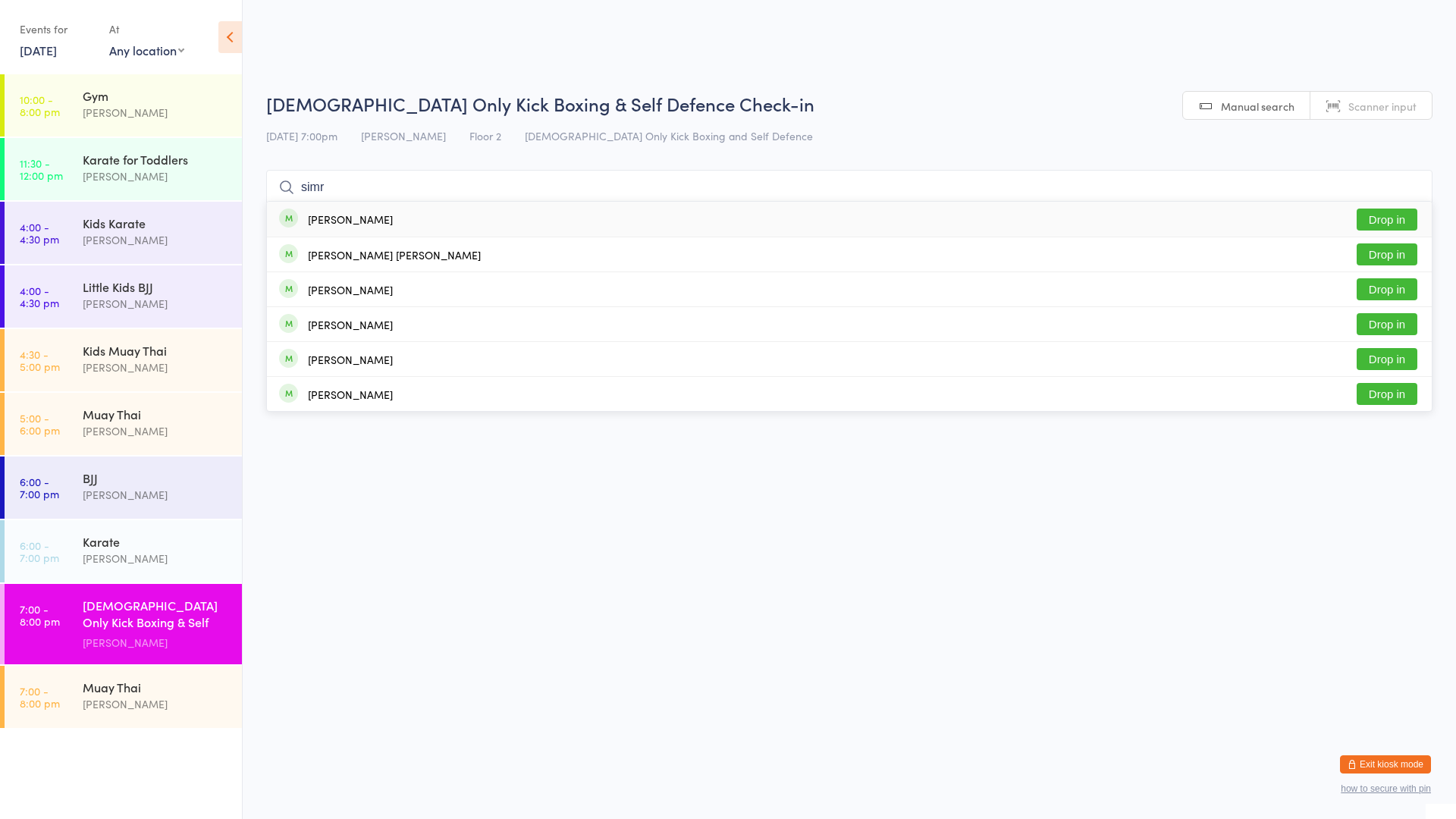
type input "simr"
drag, startPoint x: 392, startPoint y: 225, endPoint x: 398, endPoint y: 232, distance: 9.2
click at [398, 232] on div "[PERSON_NAME] Drop in" at bounding box center [849, 219] width 1165 height 35
type input "add"
click at [1392, 221] on button "Drop in" at bounding box center [1387, 219] width 61 height 22
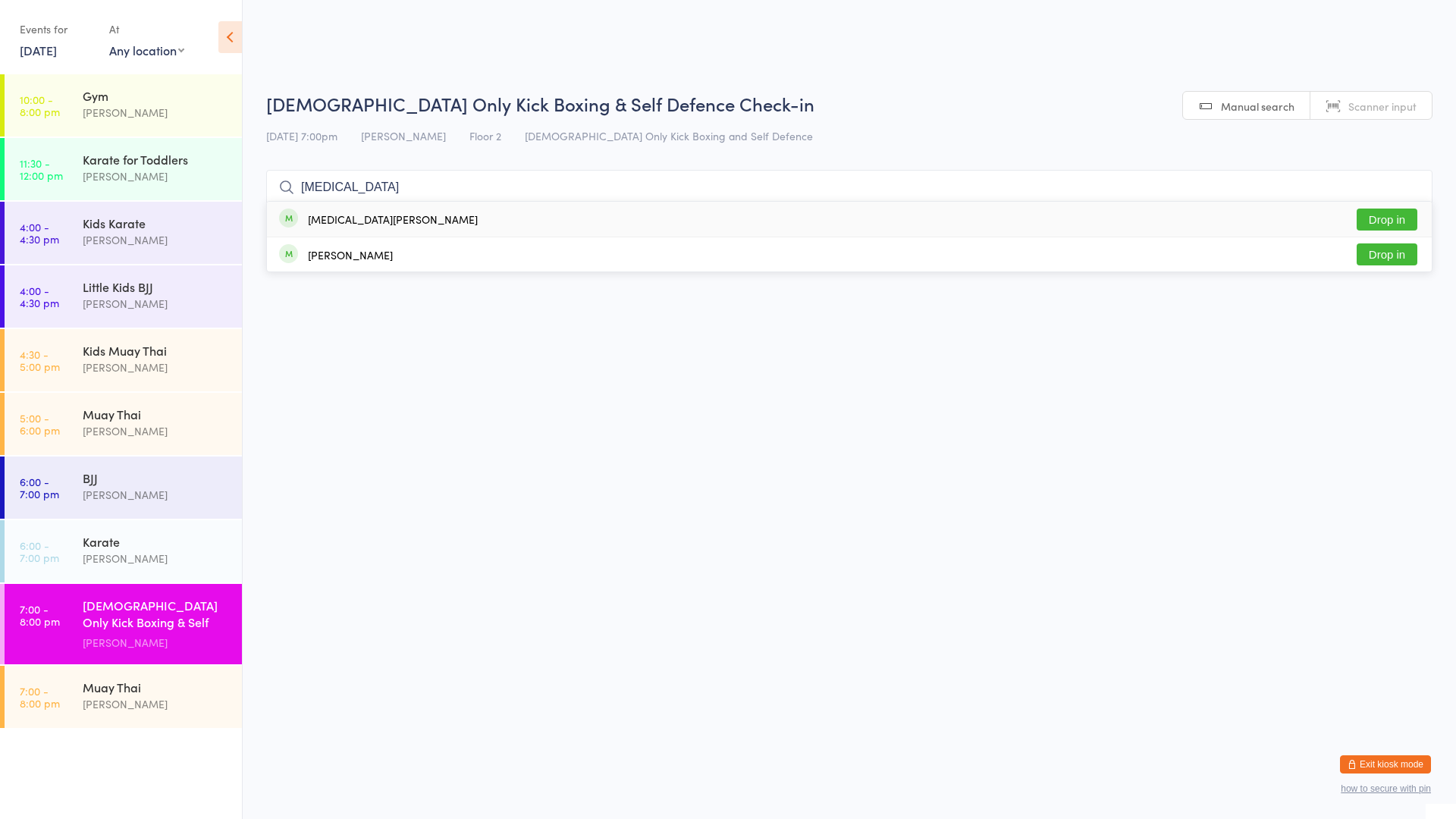
type input "[MEDICAL_DATA]"
click at [1376, 216] on button "Drop in" at bounding box center [1387, 219] width 61 height 22
click at [111, 621] on div "[DEMOGRAPHIC_DATA] Only Kick Boxing & Self Defence" at bounding box center [156, 615] width 147 height 37
click at [358, 187] on input "search" at bounding box center [849, 187] width 1167 height 35
type input "[PERSON_NAME]"
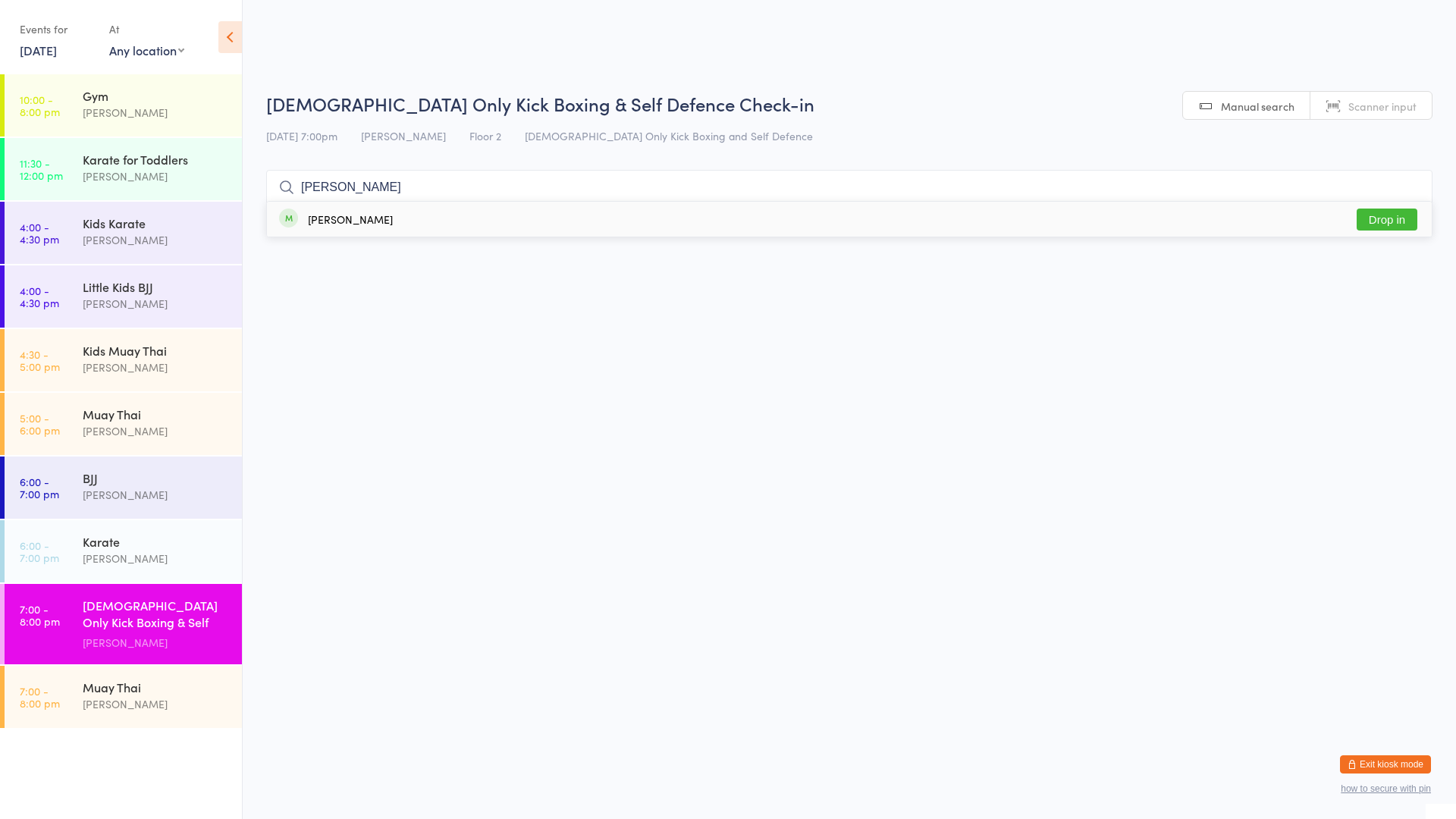
click at [1389, 218] on button "Drop in" at bounding box center [1387, 219] width 61 height 22
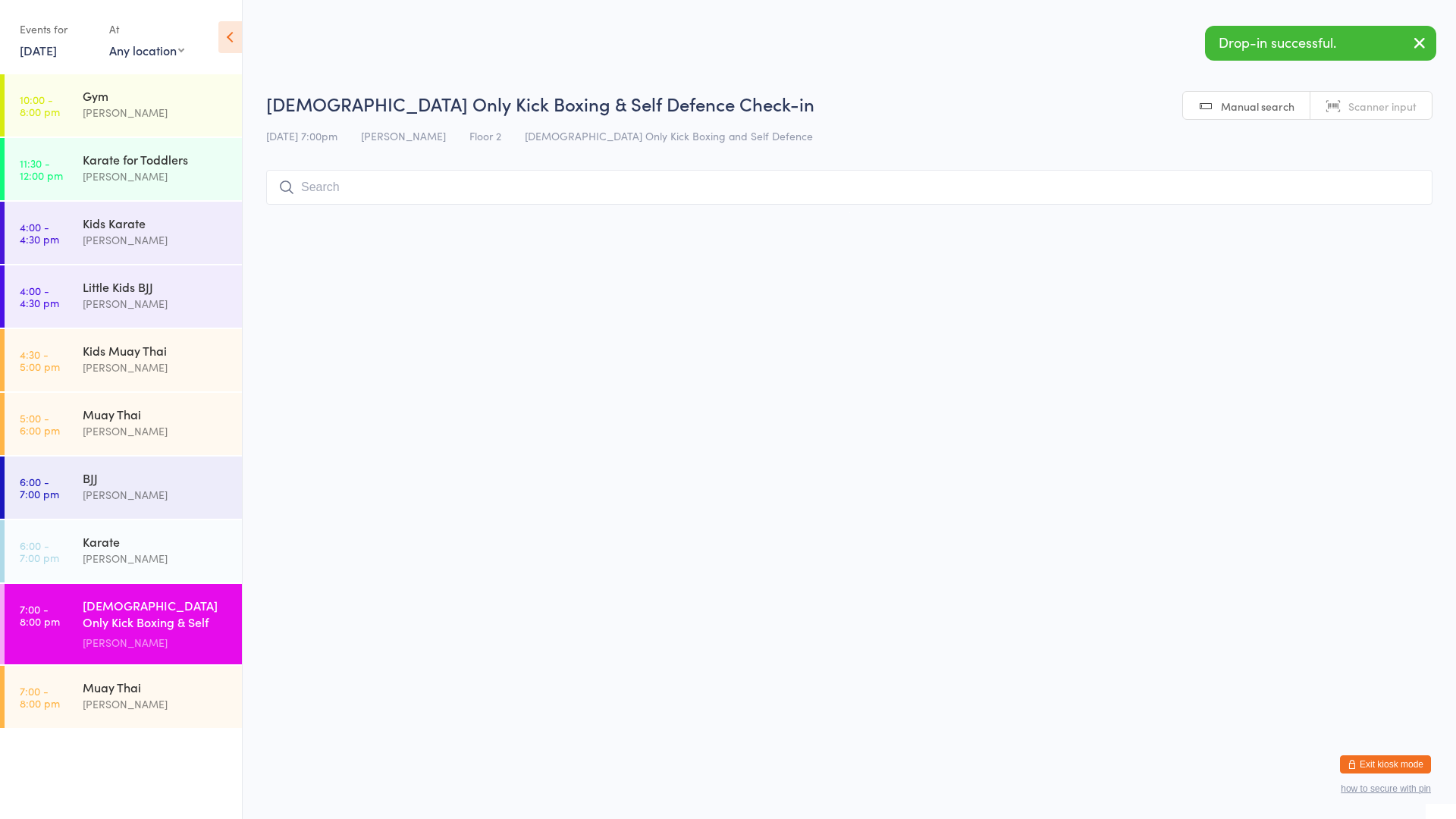
click at [1143, 462] on html "You have now entered Kiosk Mode. Members will be able to check themselves in us…" at bounding box center [728, 409] width 1456 height 819
click at [186, 698] on div "[PERSON_NAME]" at bounding box center [156, 703] width 147 height 17
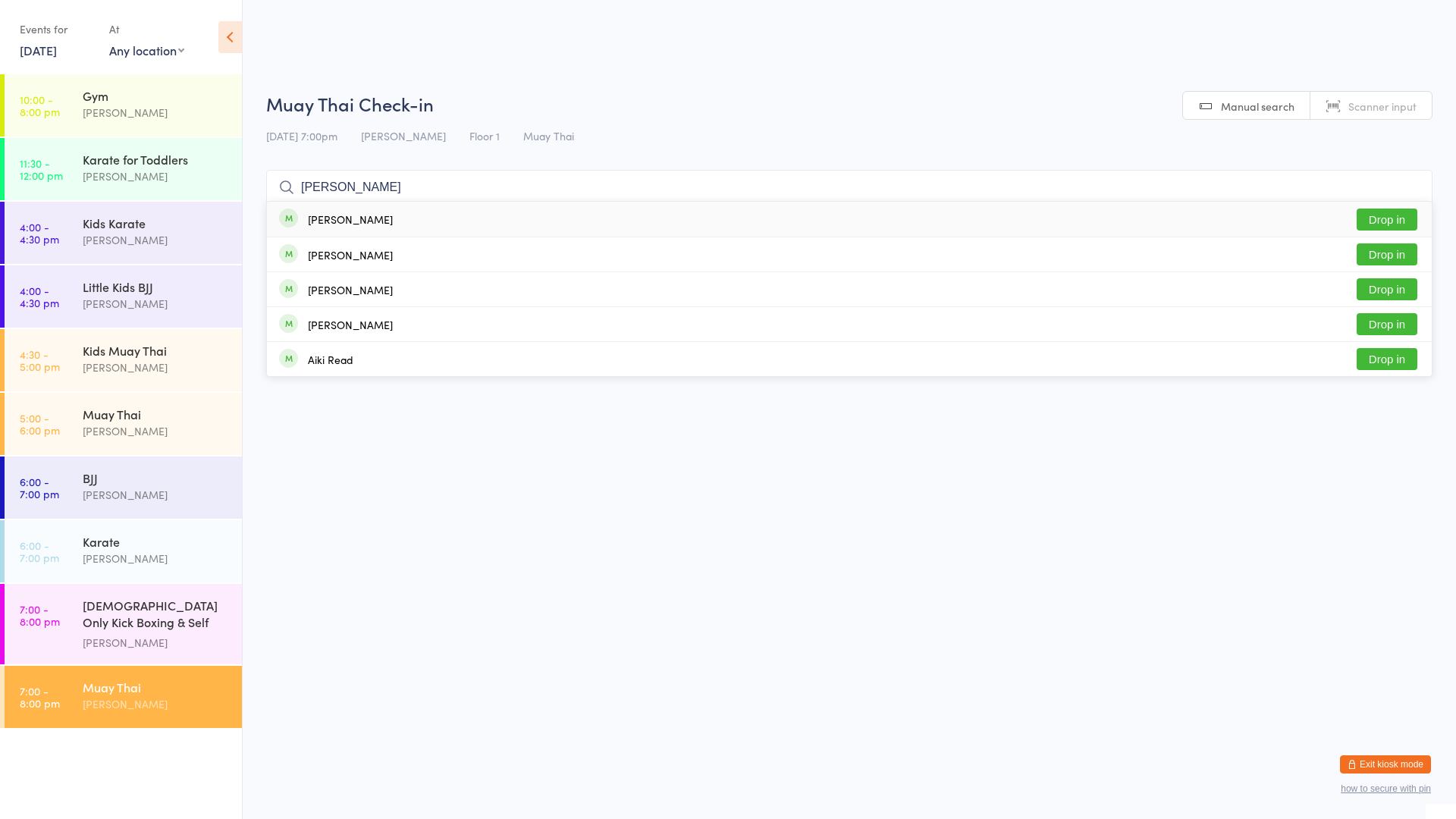
type input "[PERSON_NAME]"
click at [1390, 213] on button "Drop in" at bounding box center [1387, 219] width 61 height 22
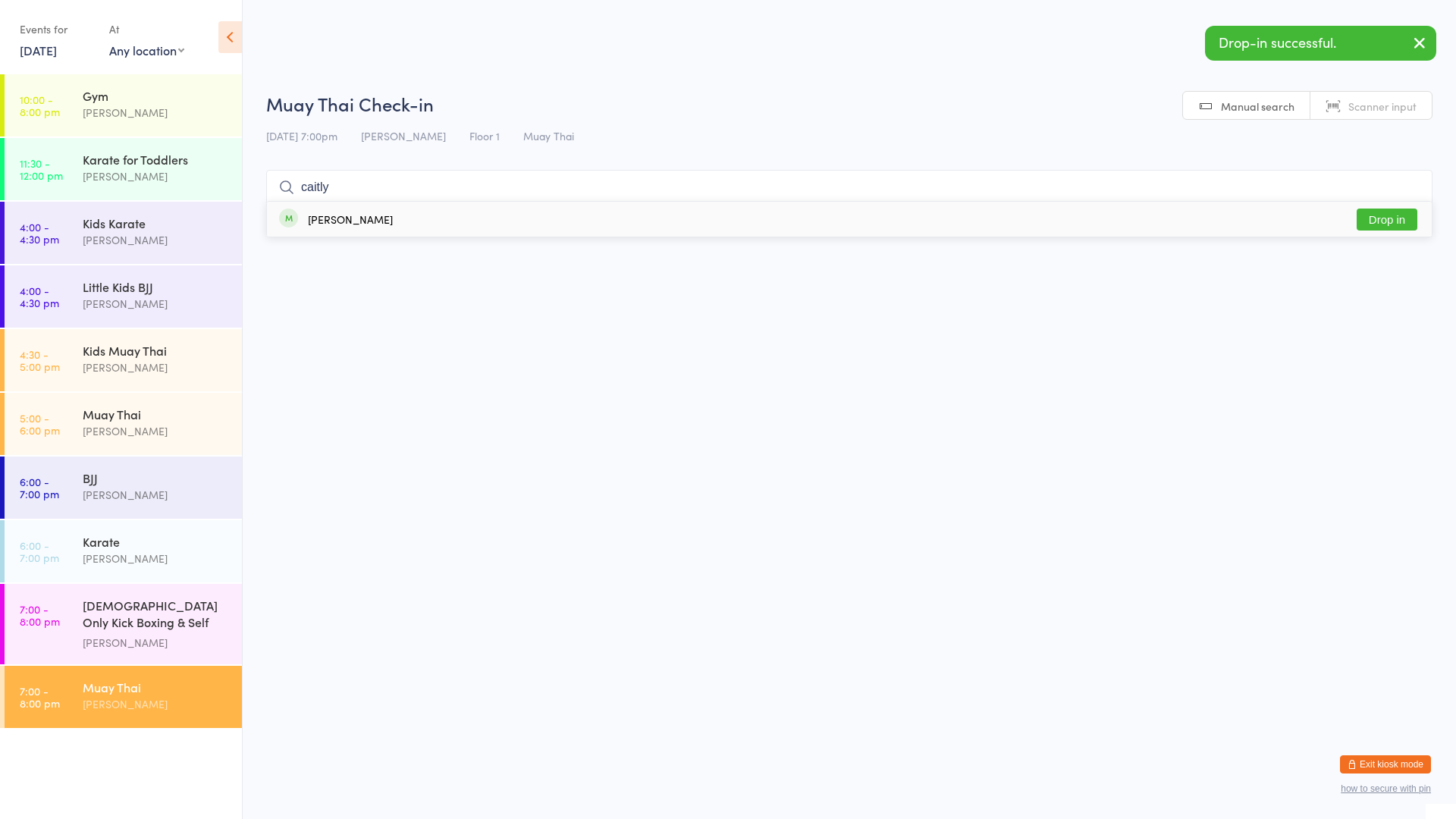
type input "caitly"
click at [1392, 216] on button "Drop in" at bounding box center [1387, 219] width 61 height 22
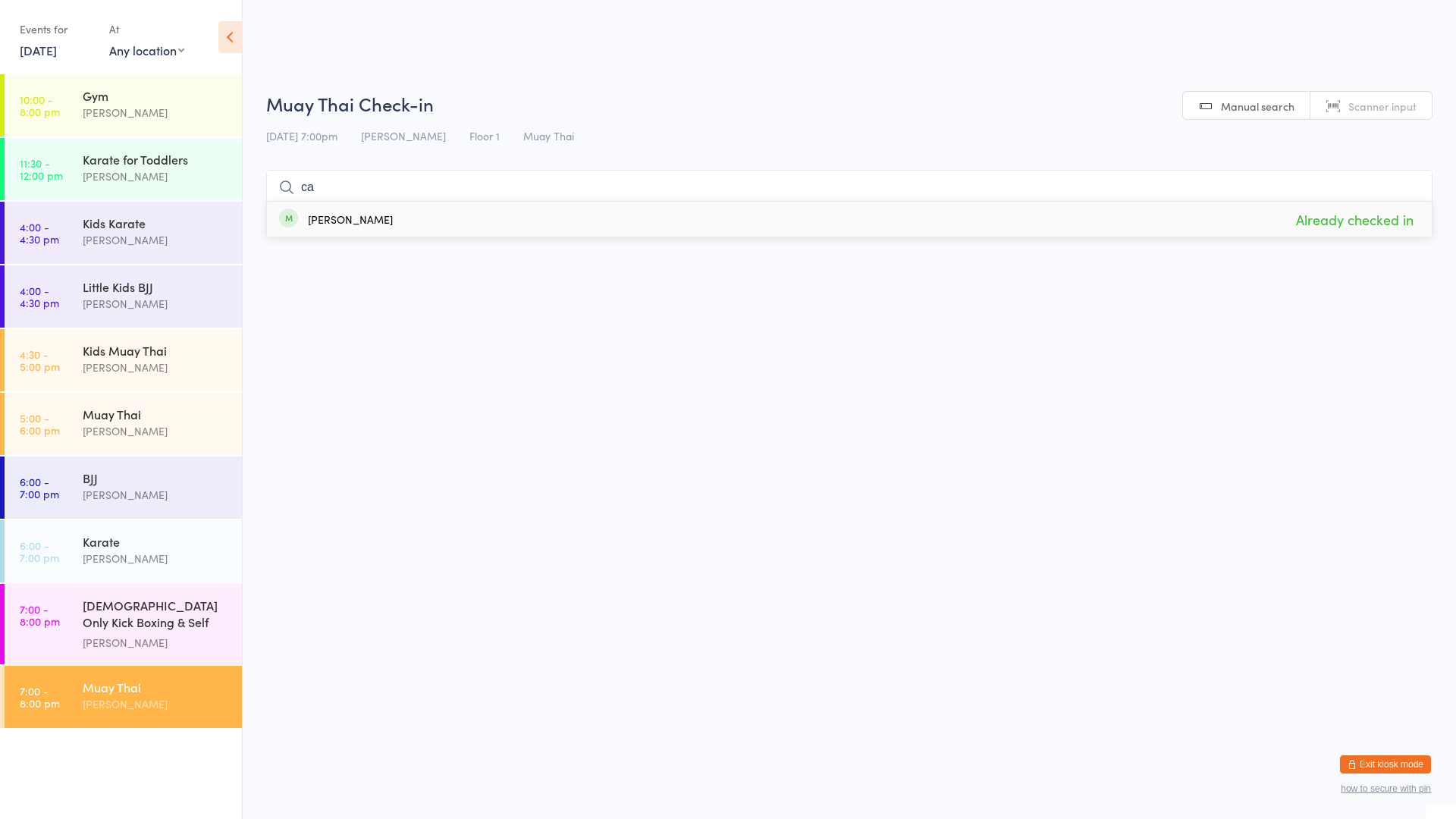
type input "c"
